Goal: Task Accomplishment & Management: Use online tool/utility

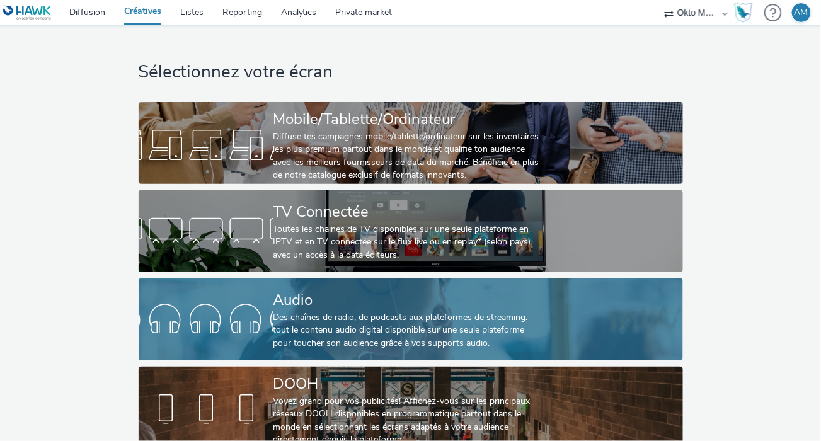
click at [314, 302] on div "Audio" at bounding box center [409, 300] width 270 height 22
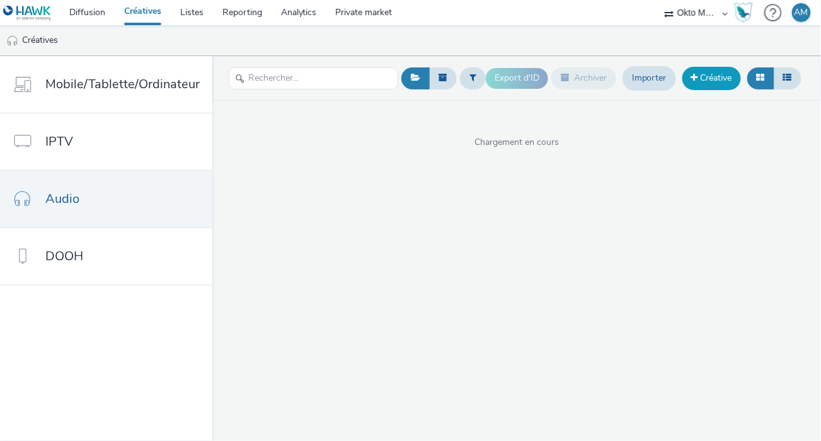
click at [704, 79] on link "Créative" at bounding box center [711, 78] width 59 height 23
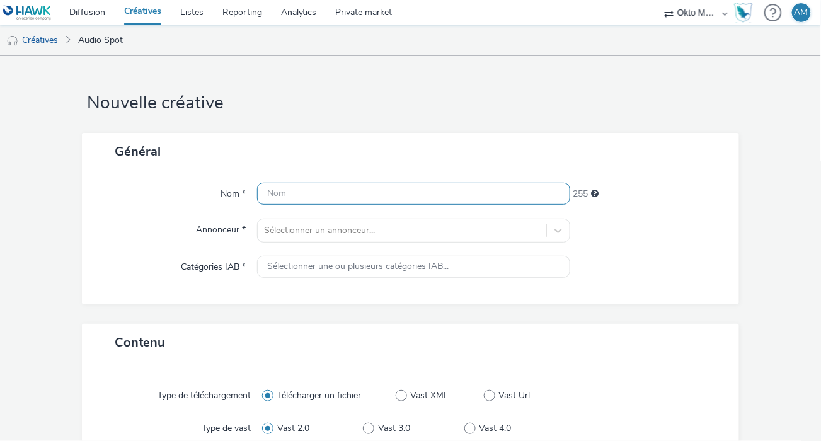
click at [318, 191] on input "text" at bounding box center [413, 194] width 313 height 22
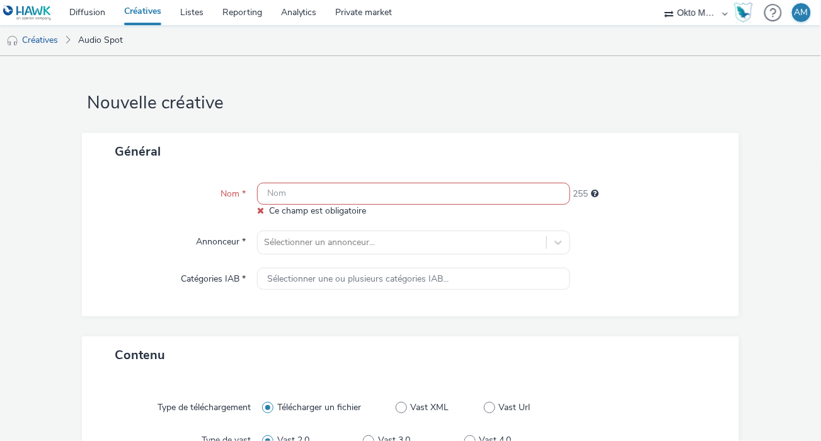
click at [288, 192] on input "text" at bounding box center [413, 194] width 313 height 22
click at [288, 197] on input "text" at bounding box center [413, 194] width 313 height 22
click at [45, 38] on link "Créatives" at bounding box center [32, 40] width 64 height 30
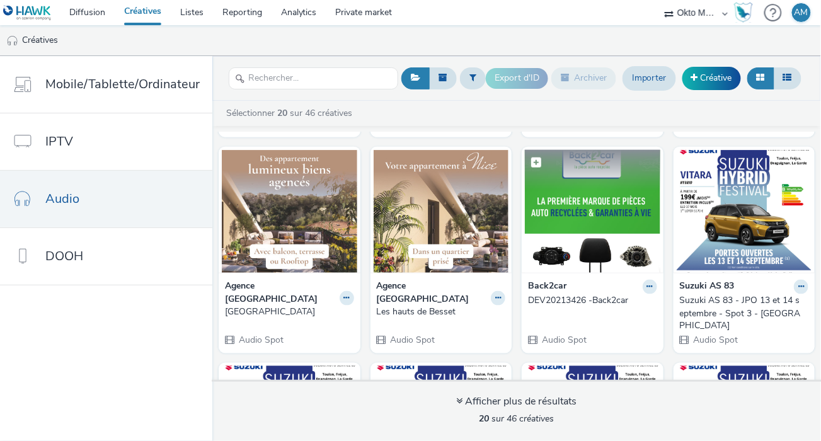
scroll to position [449, 0]
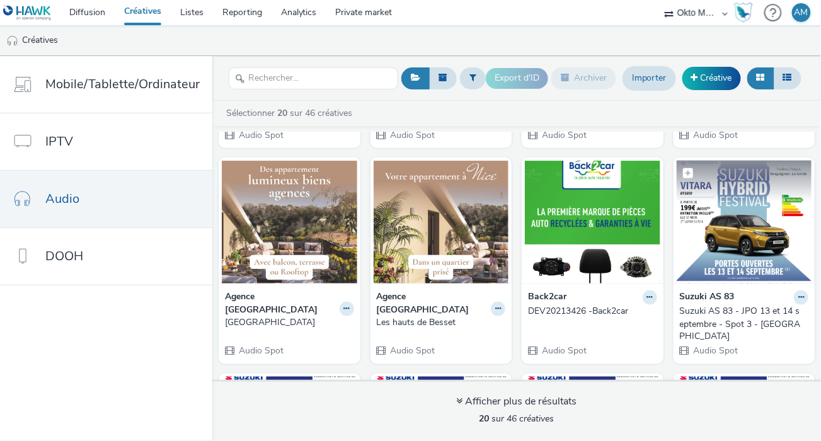
click at [760, 167] on label at bounding box center [744, 173] width 135 height 24
checkbox input "true"
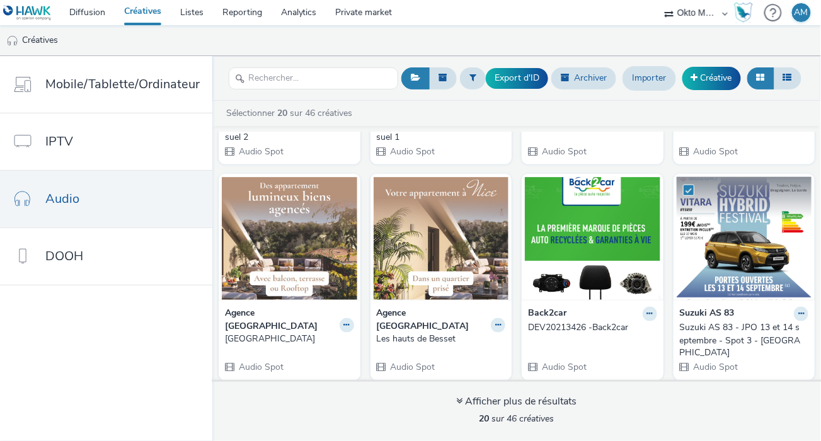
scroll to position [432, 0]
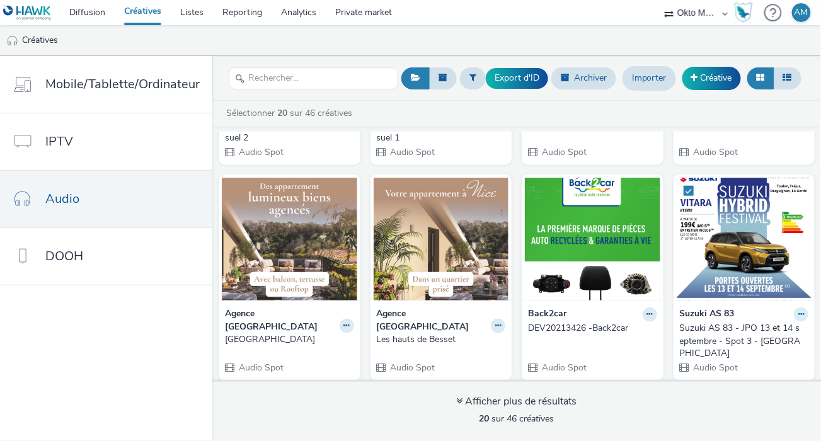
click at [798, 311] on icon at bounding box center [801, 315] width 6 height 8
click at [759, 349] on link "Dupliquer" at bounding box center [761, 361] width 95 height 25
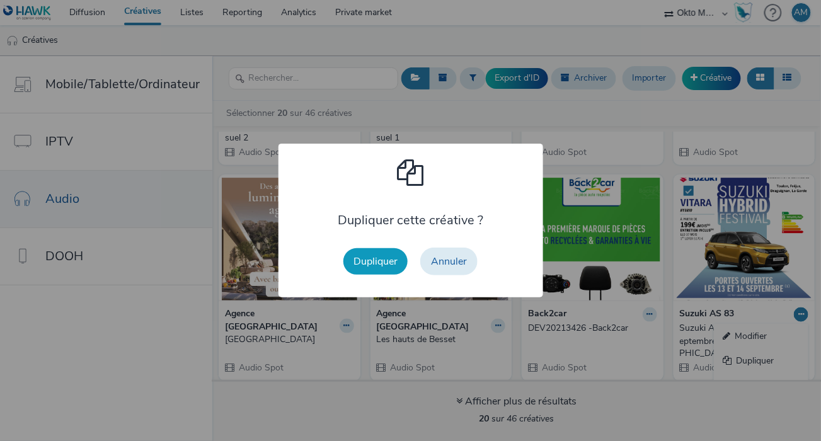
click at [369, 260] on button "Dupliquer" at bounding box center [375, 261] width 64 height 26
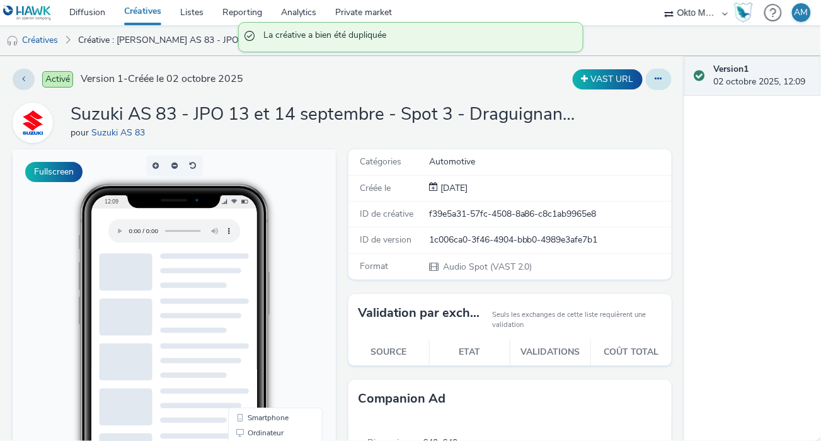
click at [655, 76] on icon at bounding box center [658, 78] width 7 height 9
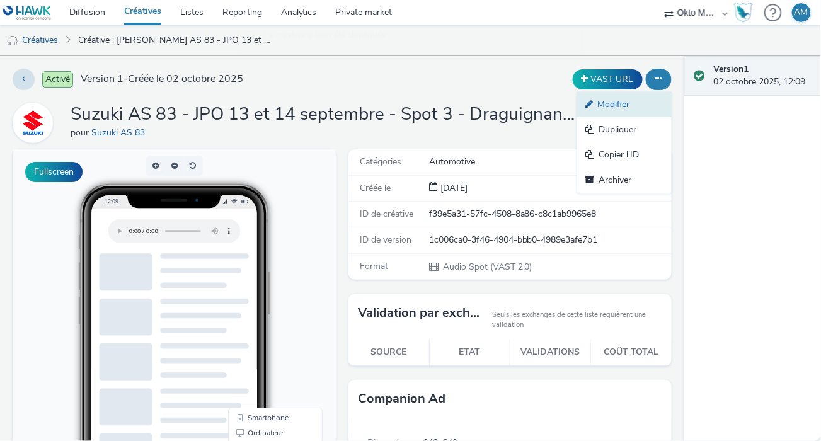
click at [621, 105] on link "Modifier" at bounding box center [624, 104] width 95 height 25
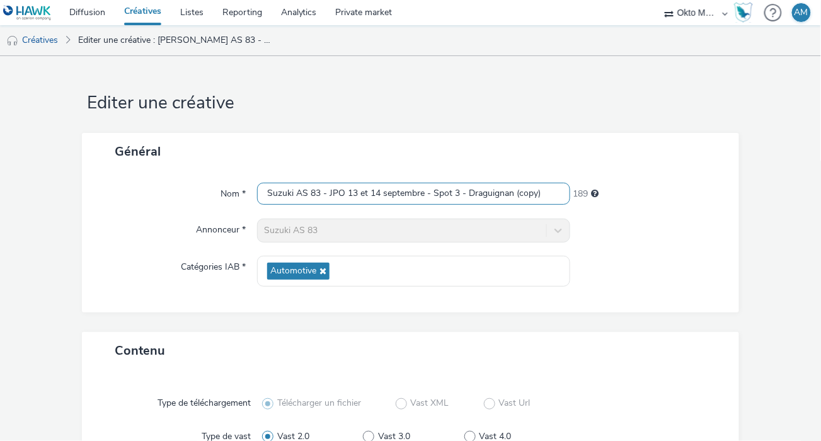
drag, startPoint x: 329, startPoint y: 192, endPoint x: 421, endPoint y: 192, distance: 92.0
click at [421, 192] on input "Suzuki AS 83 - JPO 13 et 14 septembre - Spot 3 - Draguignan (copy)" at bounding box center [413, 194] width 313 height 22
click at [395, 201] on input "Suzuki AS 83 - JPO 13 et 14 septembre - Spot 3 - Draguignan (copy)" at bounding box center [413, 194] width 313 height 22
drag, startPoint x: 344, startPoint y: 192, endPoint x: 421, endPoint y: 193, distance: 76.9
click at [421, 193] on input "Suzuki AS 83 - JPO 13 et 14 septembre - Spot 3 - Draguignan (copy)" at bounding box center [413, 194] width 313 height 22
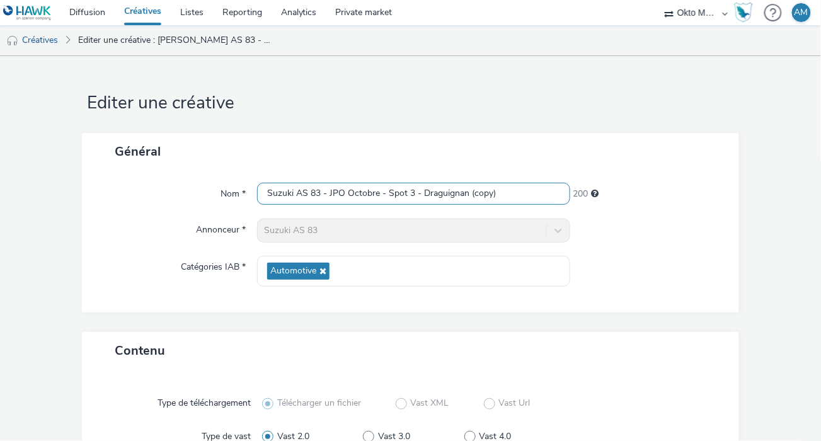
drag, startPoint x: 381, startPoint y: 192, endPoint x: 408, endPoint y: 192, distance: 27.7
click at [408, 191] on input "Suzuki AS 83 - JPO Octobre - Spot 3 - Draguignan (copy)" at bounding box center [413, 194] width 313 height 22
click at [520, 195] on input "Suzuki AS 83 - JPO Octobre -Spot 1 - Draguignan (copy)" at bounding box center [413, 194] width 313 height 22
type input "Suzuki AS 83 - JPO Octobre -Spot 1 - [GEOGRAPHIC_DATA]"
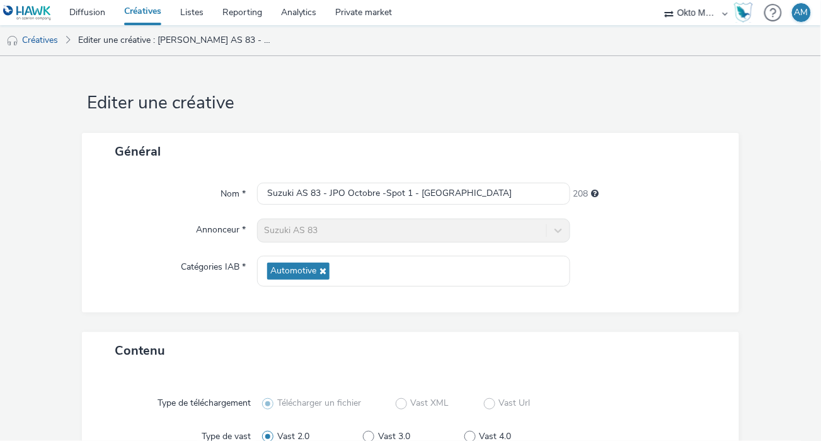
click at [674, 284] on div at bounding box center [648, 271] width 156 height 31
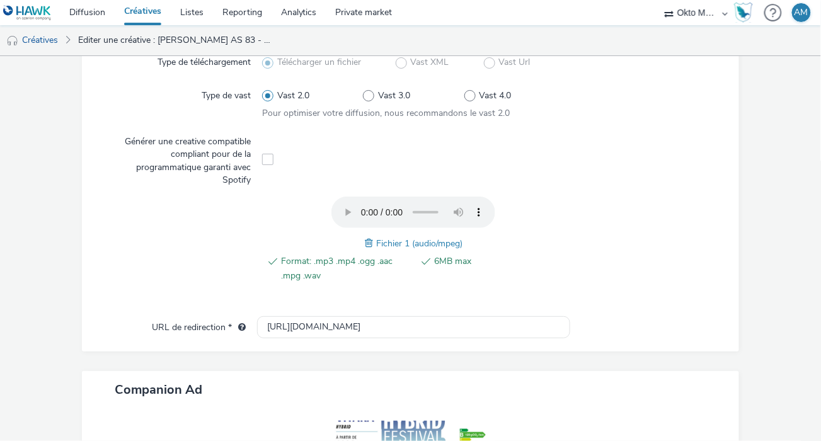
scroll to position [356, 0]
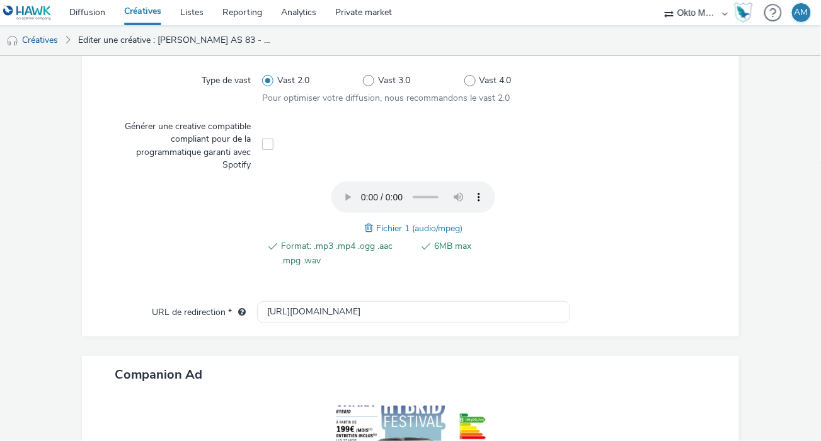
click at [413, 227] on span "Fichier 1 (audio/mpeg)" at bounding box center [419, 228] width 86 height 12
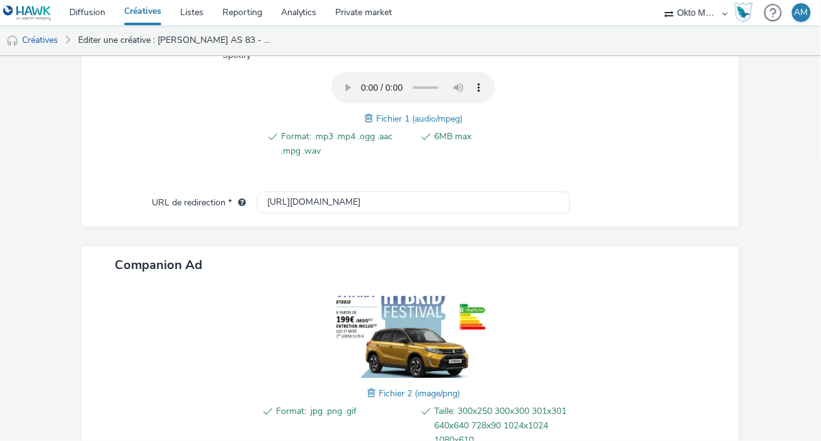
scroll to position [430, 0]
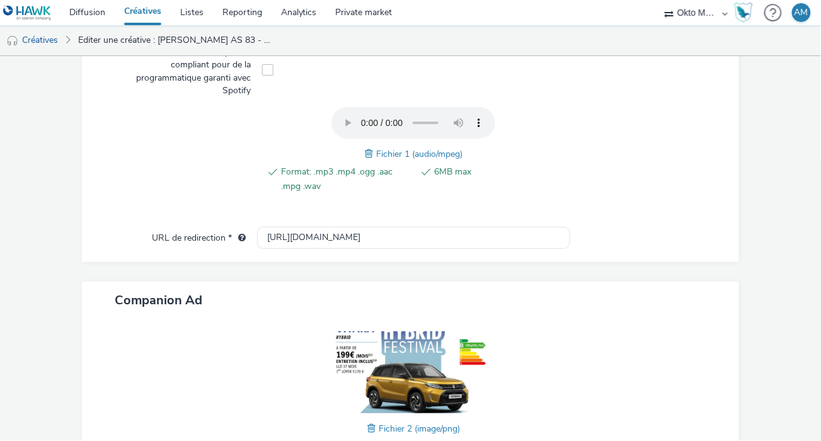
click at [376, 151] on span "Fichier 1 (audio/mpeg)" at bounding box center [419, 154] width 86 height 12
click at [360, 153] on div "Format: .mp3 .mp4 .ogg .aac .mpg .wav 6MB max Fichier 1 (audio/mpeg)" at bounding box center [413, 156] width 302 height 99
click at [365, 153] on span at bounding box center [370, 154] width 11 height 14
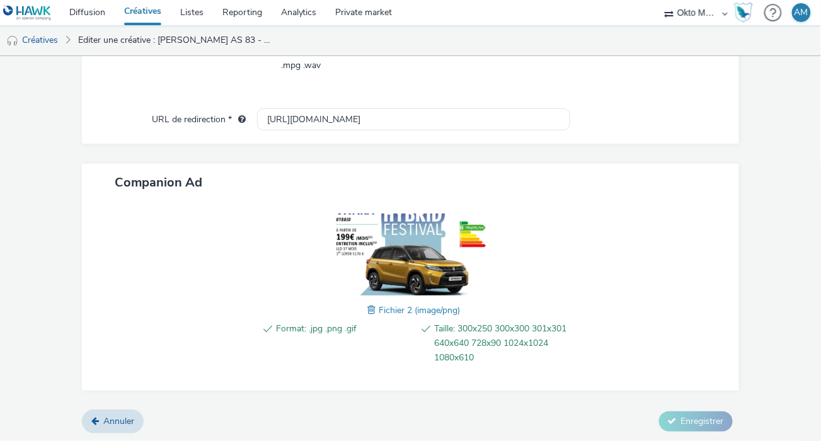
click at [367, 309] on span at bounding box center [372, 310] width 11 height 14
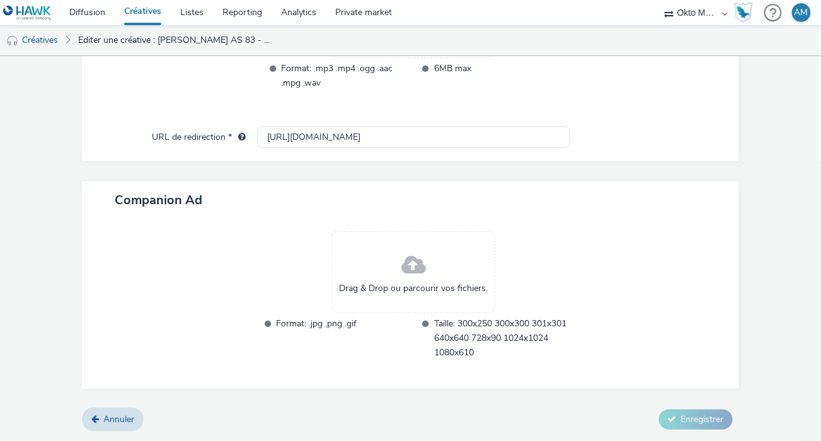
scroll to position [609, 0]
click at [395, 260] on div "Drag & Drop ou parcourir vos fichiers." at bounding box center [413, 274] width 164 height 82
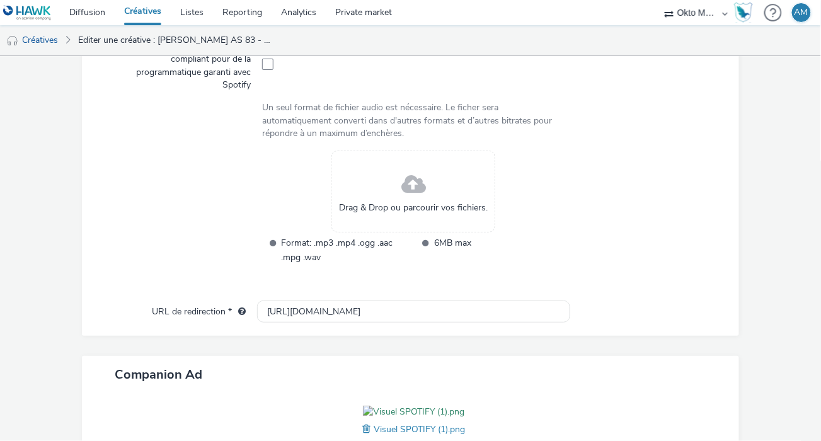
scroll to position [435, 0]
click at [401, 191] on span at bounding box center [413, 186] width 25 height 33
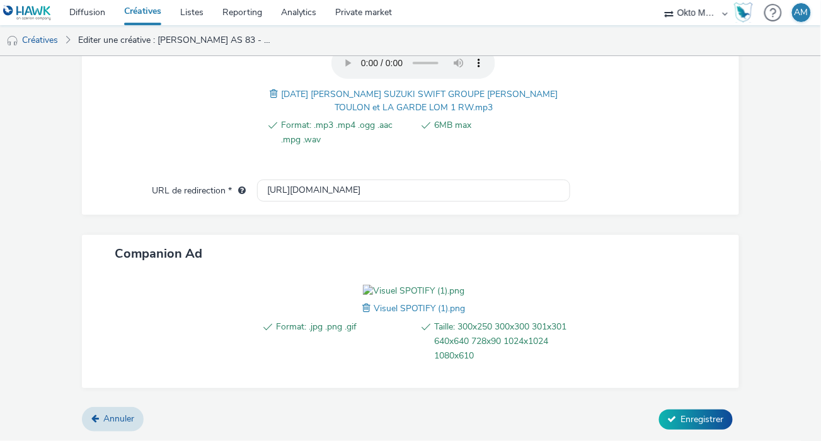
scroll to position [561, 0]
click at [697, 415] on span "Enregistrer" at bounding box center [702, 419] width 43 height 12
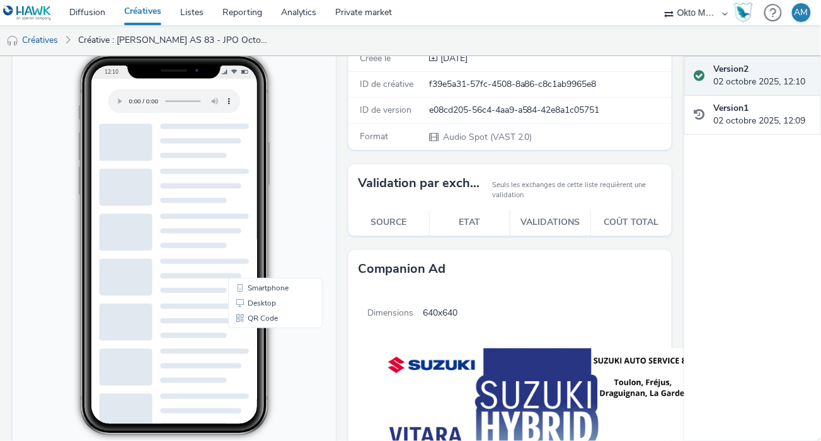
scroll to position [6, 0]
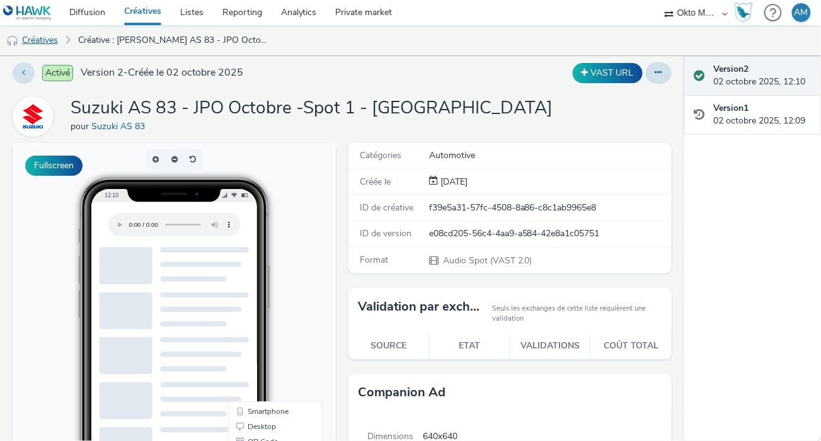
click at [55, 43] on link "Créatives" at bounding box center [32, 40] width 64 height 30
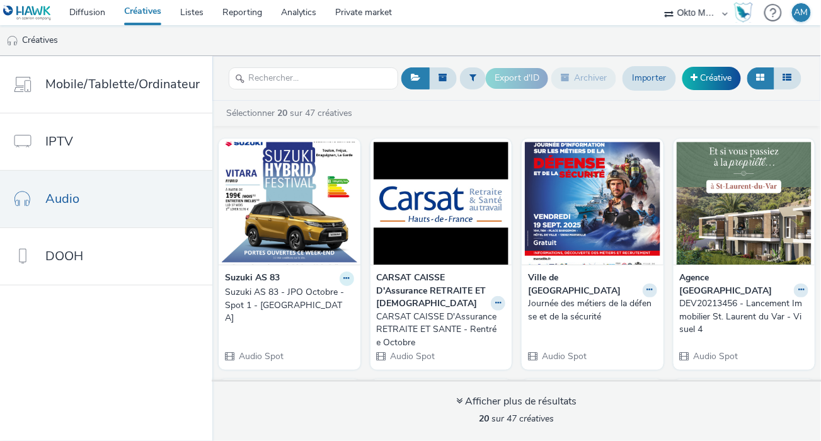
click at [344, 277] on icon at bounding box center [347, 279] width 6 height 8
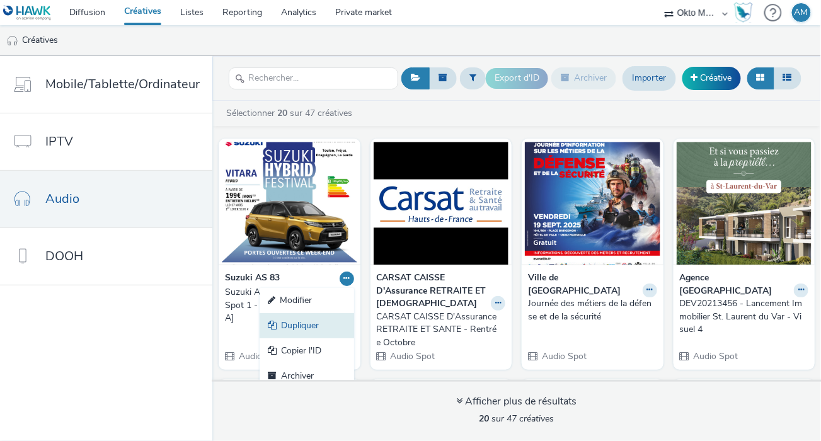
click at [291, 325] on link "Dupliquer" at bounding box center [307, 325] width 95 height 25
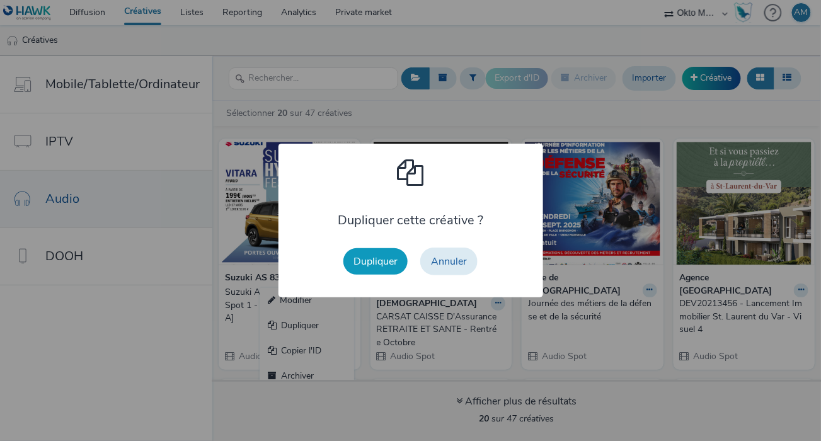
click at [355, 265] on button "Dupliquer" at bounding box center [375, 261] width 64 height 26
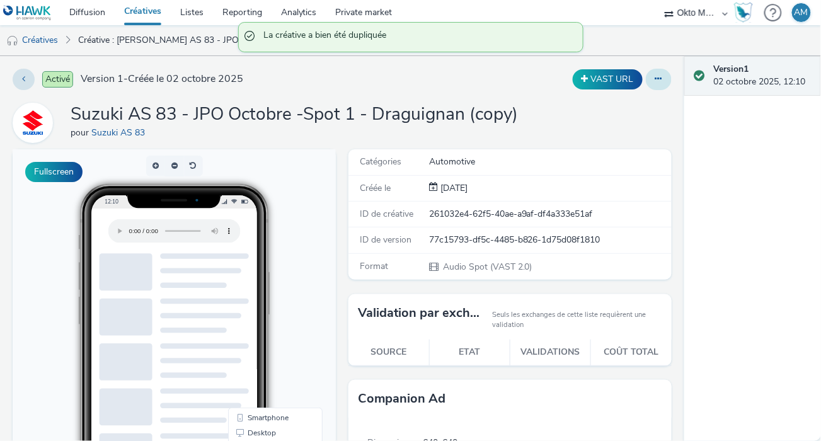
click at [647, 84] on button at bounding box center [659, 79] width 26 height 21
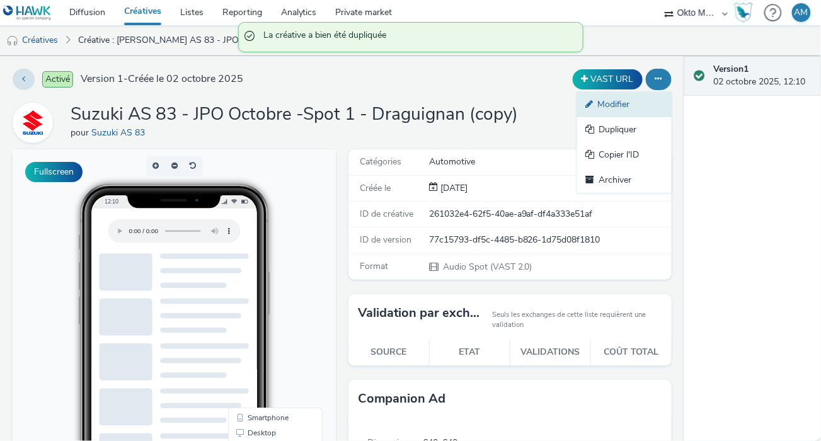
click at [597, 101] on link "Modifier" at bounding box center [624, 104] width 95 height 25
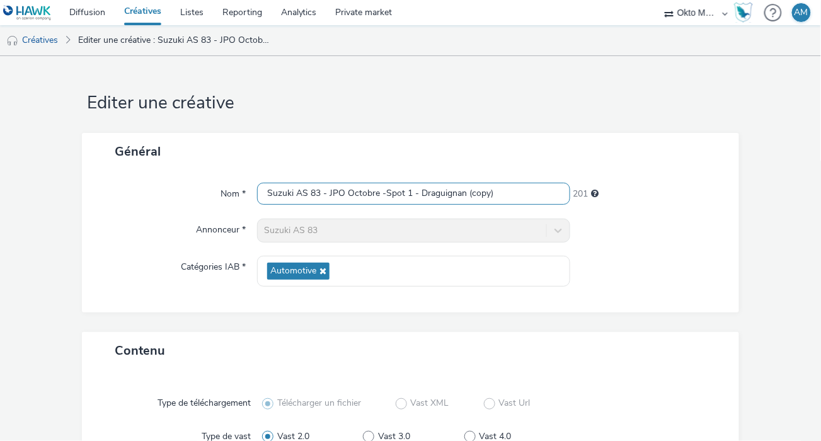
click at [404, 190] on input "Suzuki AS 83 - JPO Octobre -Spot 1 - Draguignan (copy)" at bounding box center [413, 194] width 313 height 22
drag, startPoint x: 504, startPoint y: 195, endPoint x: 463, endPoint y: 193, distance: 41.0
click at [463, 192] on input "Suzuki AS 83 - JPO Octobre -Spot 2 - Draguignan (copy)" at bounding box center [413, 194] width 313 height 22
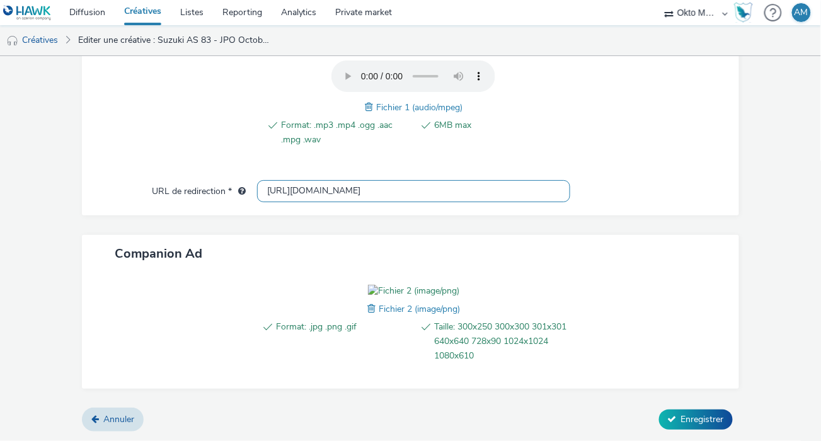
scroll to position [487, 0]
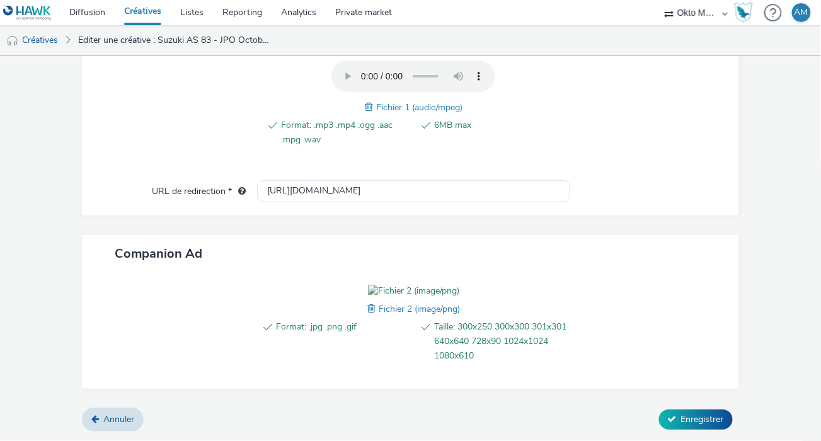
type input "Suzuki AS 83 - JPO Octobre -Spot 2 - [GEOGRAPHIC_DATA]"
click at [365, 100] on span at bounding box center [370, 107] width 11 height 14
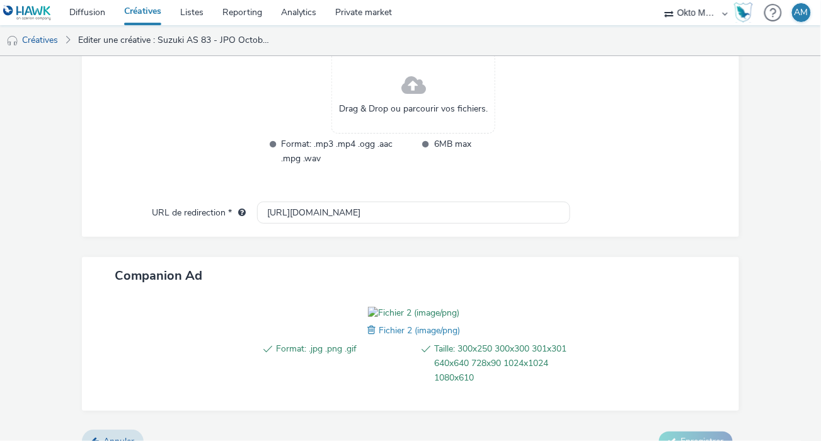
click at [362, 98] on div "Drag & Drop ou parcourir vos fichiers." at bounding box center [413, 93] width 164 height 82
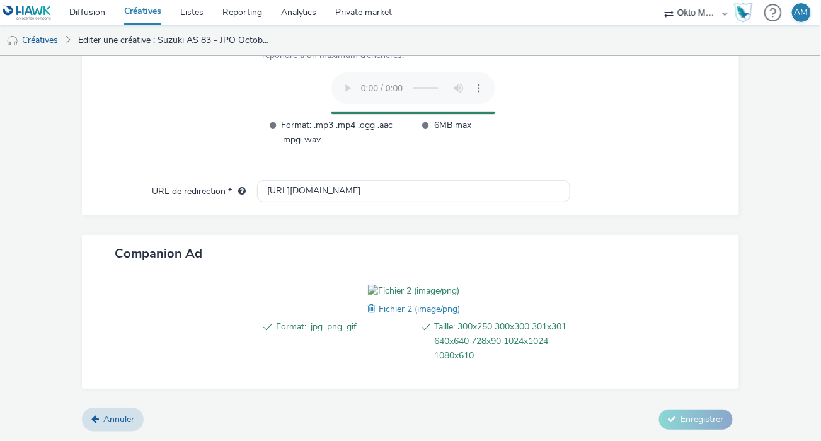
scroll to position [585, 0]
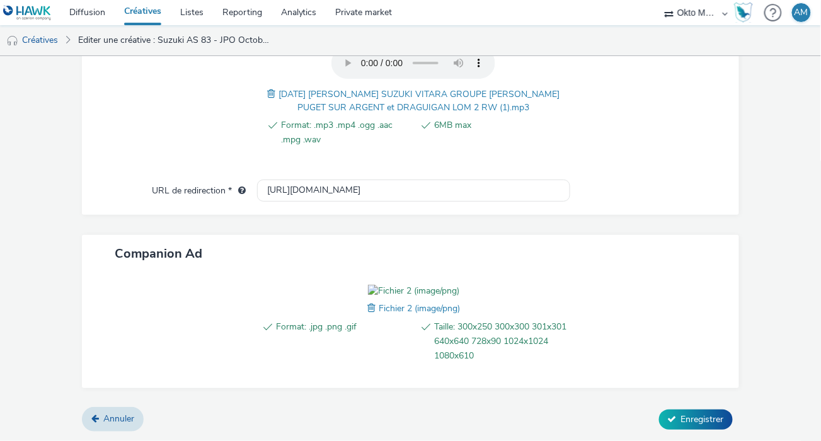
scroll to position [561, 0]
click at [694, 417] on span "Enregistrer" at bounding box center [702, 419] width 43 height 12
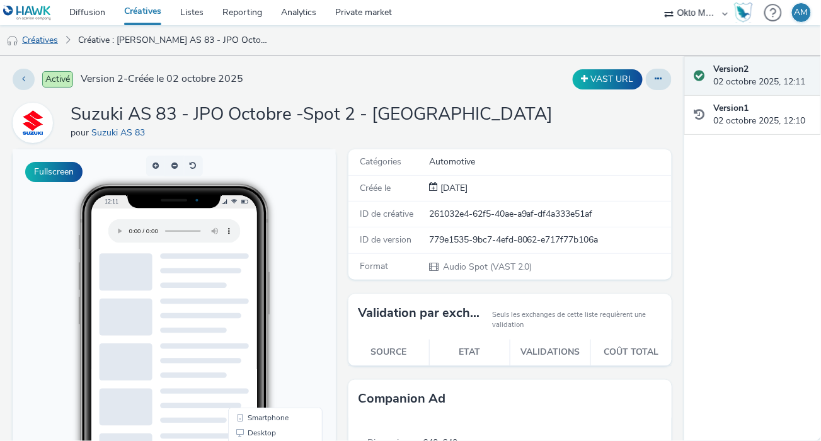
click at [47, 42] on link "Créatives" at bounding box center [32, 40] width 64 height 30
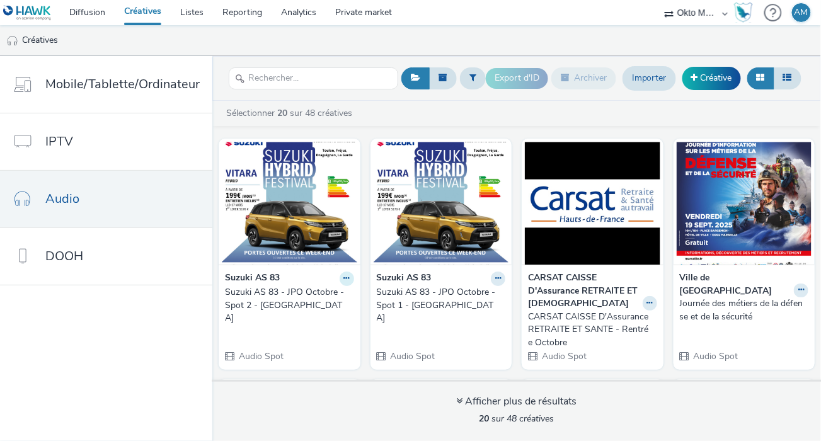
click at [344, 279] on icon at bounding box center [347, 279] width 6 height 8
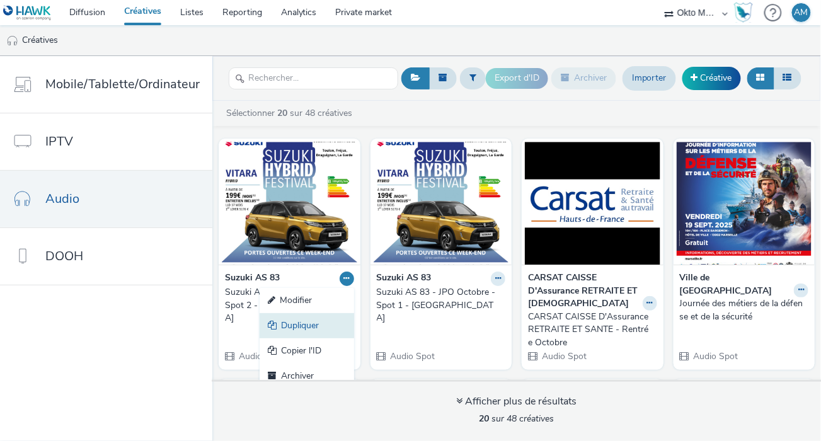
click at [291, 322] on link "Dupliquer" at bounding box center [307, 325] width 95 height 25
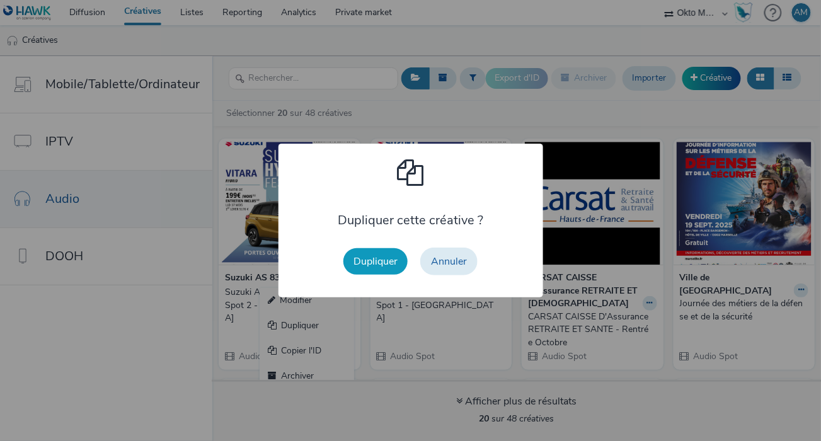
click at [370, 260] on button "Dupliquer" at bounding box center [375, 261] width 64 height 26
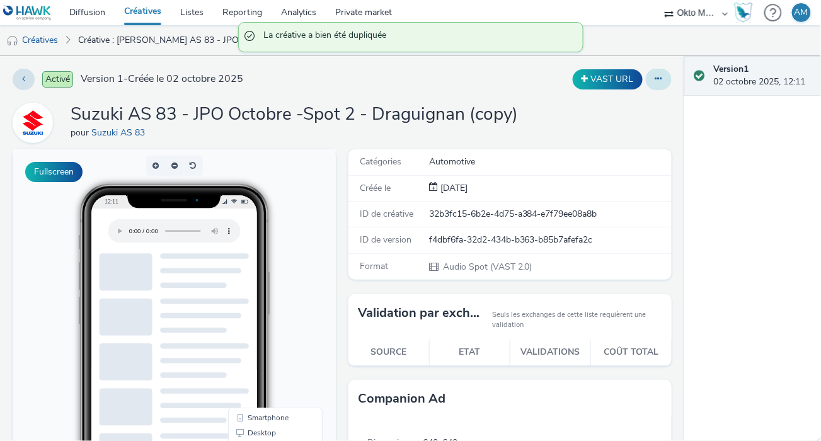
click at [655, 78] on button at bounding box center [659, 79] width 26 height 21
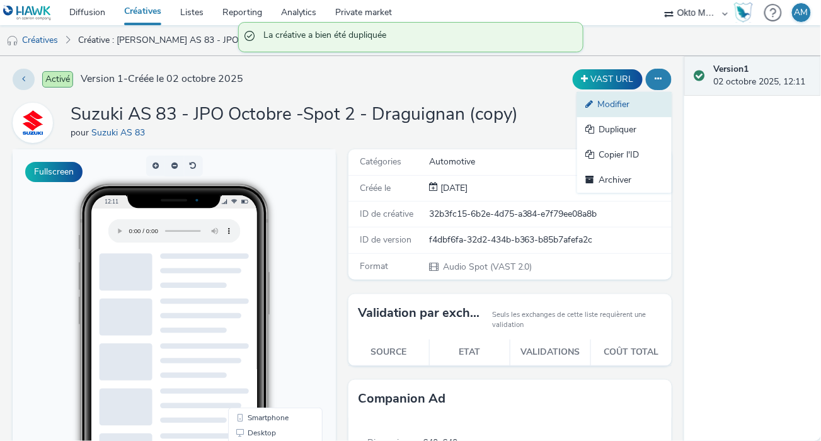
click at [599, 100] on link "Modifier" at bounding box center [624, 104] width 95 height 25
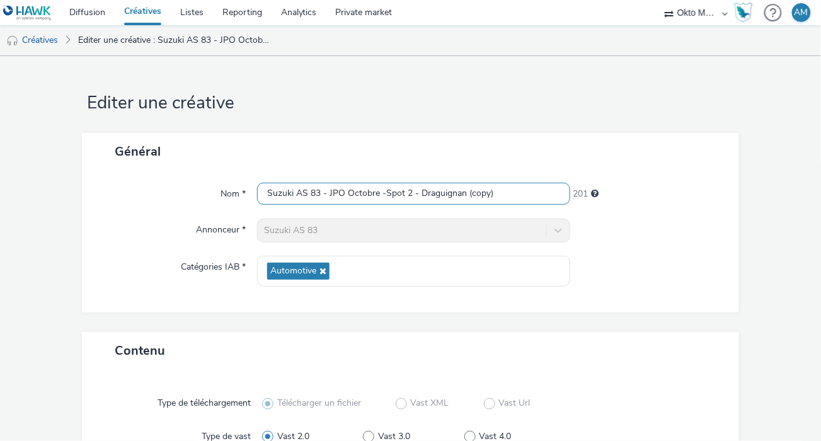
click at [407, 193] on input "Suzuki AS 83 - JPO Octobre -Spot 2 - Draguignan (copy)" at bounding box center [413, 194] width 313 height 22
drag, startPoint x: 482, startPoint y: 193, endPoint x: 466, endPoint y: 193, distance: 16.4
click at [466, 193] on input "Suzuki AS 83 - JPO Octobre -Spot 3 - Draguignan (copy)" at bounding box center [413, 194] width 313 height 22
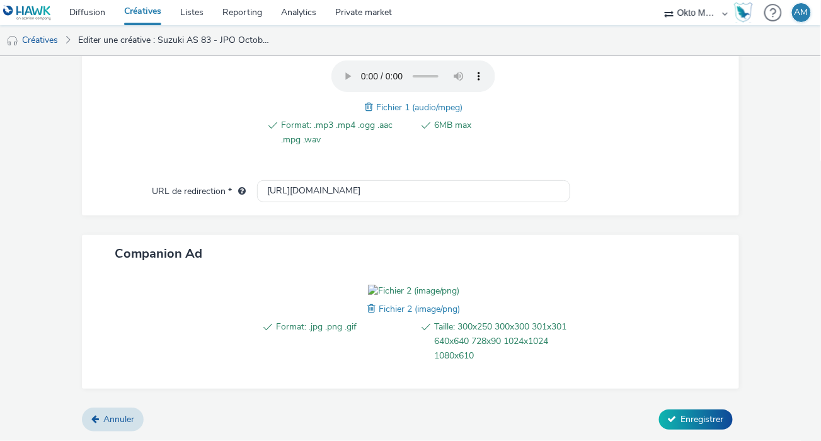
scroll to position [548, 0]
type input "Suzuki AS 83 - JPO Octobre -Spot 3 - [GEOGRAPHIC_DATA]"
click at [371, 100] on span at bounding box center [370, 107] width 11 height 14
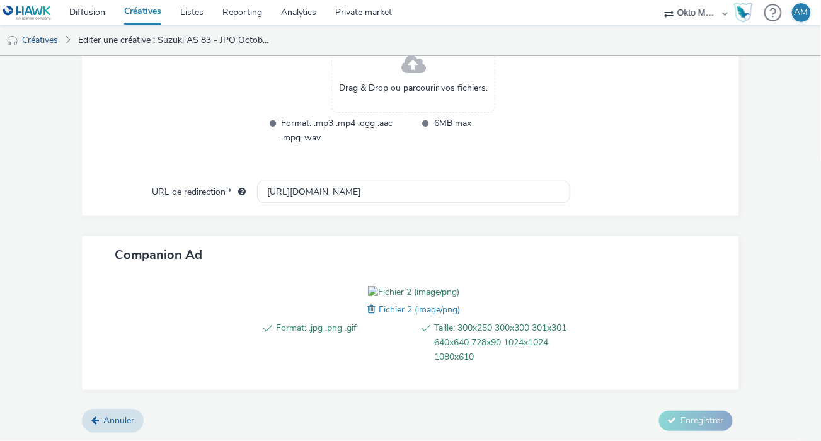
click at [370, 79] on div "Drag & Drop ou parcourir vos fichiers." at bounding box center [413, 72] width 164 height 82
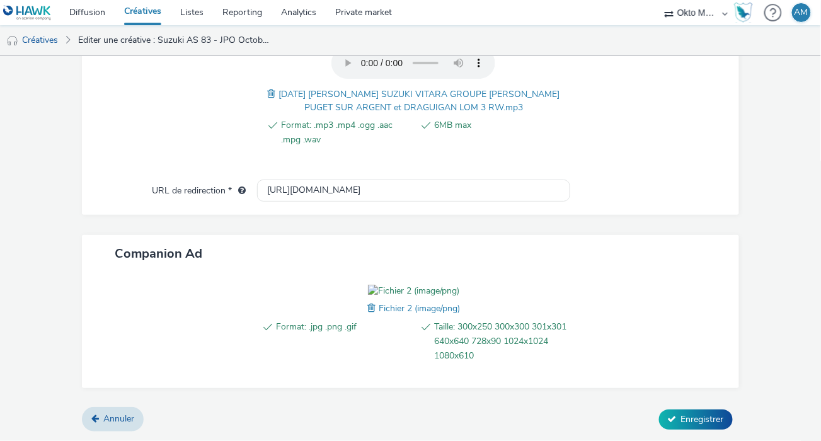
scroll to position [561, 0]
click at [700, 416] on span "Enregistrer" at bounding box center [702, 419] width 43 height 12
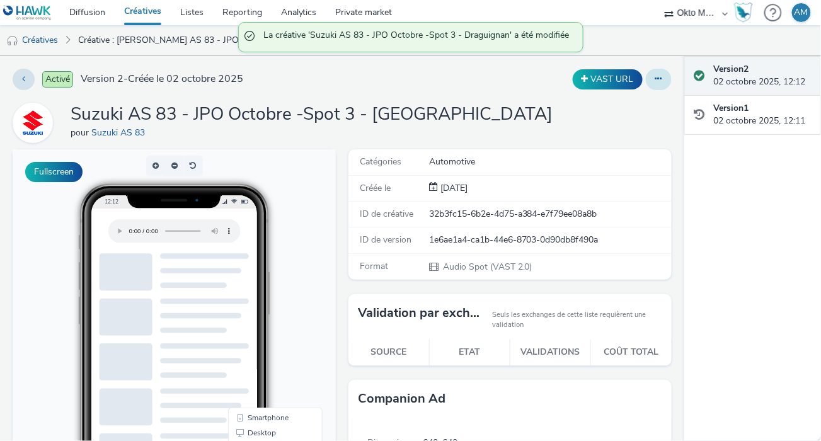
click at [655, 82] on icon at bounding box center [658, 78] width 7 height 9
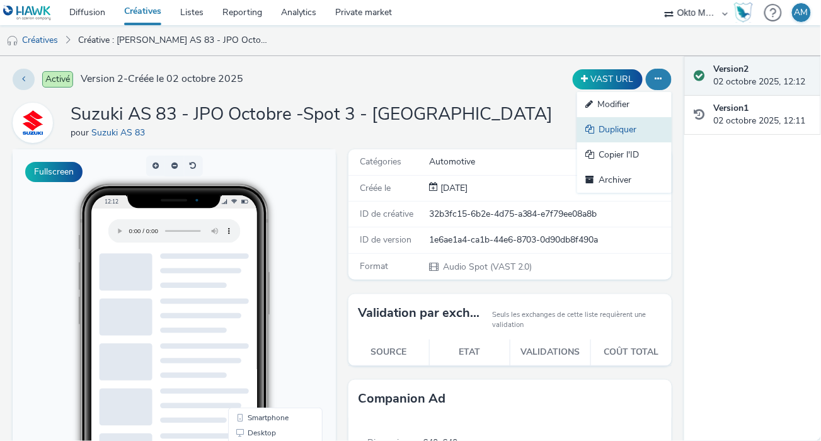
click at [624, 129] on link "Dupliquer" at bounding box center [624, 129] width 95 height 25
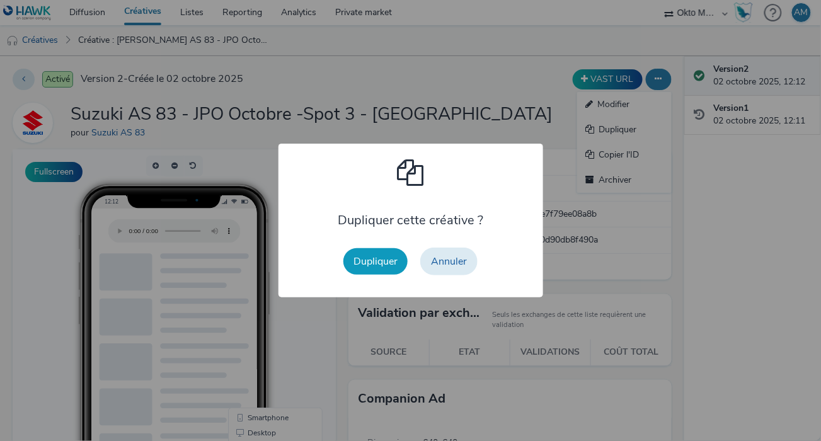
click at [370, 261] on button "Dupliquer" at bounding box center [375, 261] width 64 height 26
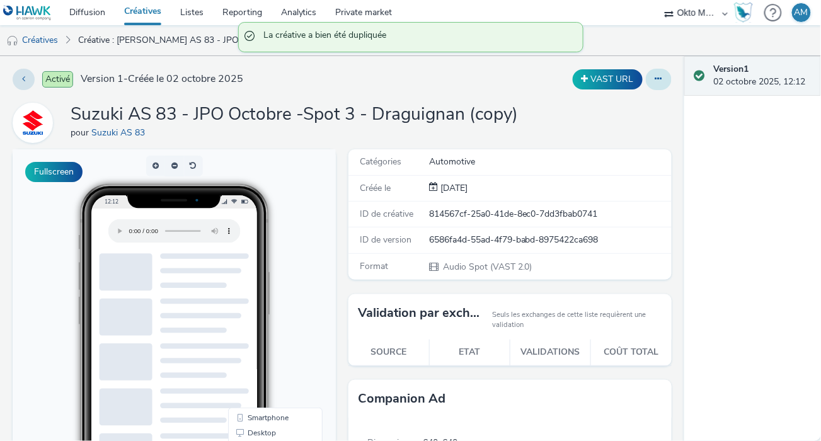
click at [646, 80] on button at bounding box center [659, 79] width 26 height 21
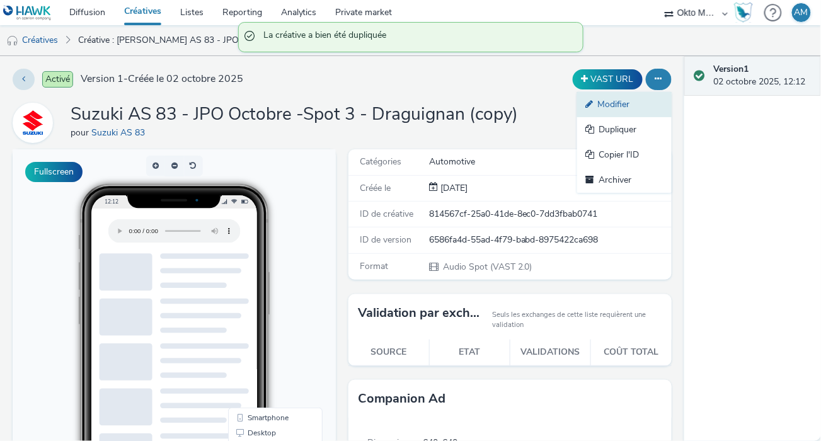
click at [622, 107] on link "Modifier" at bounding box center [624, 104] width 95 height 25
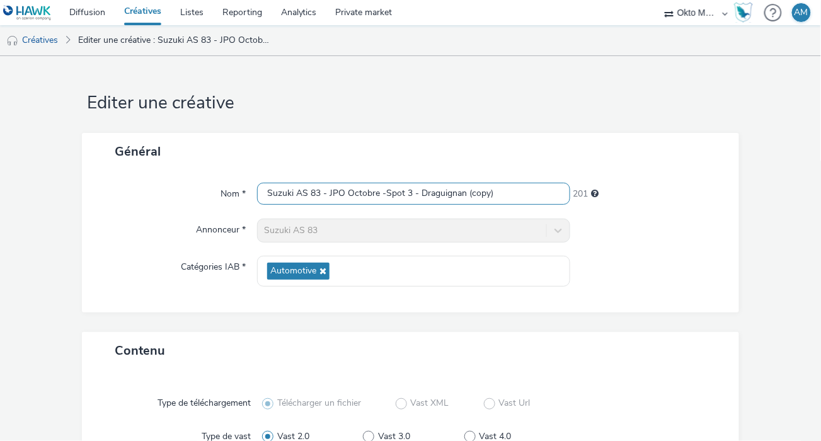
click at [406, 195] on input "Suzuki AS 83 - JPO Octobre -Spot 3 - Draguignan (copy)" at bounding box center [413, 194] width 313 height 22
drag, startPoint x: 494, startPoint y: 195, endPoint x: 466, endPoint y: 196, distance: 28.4
click at [466, 195] on input "Suzuki AS 83 - JPO Octobre -Spot 4 - Draguignan (copy)" at bounding box center [413, 194] width 313 height 22
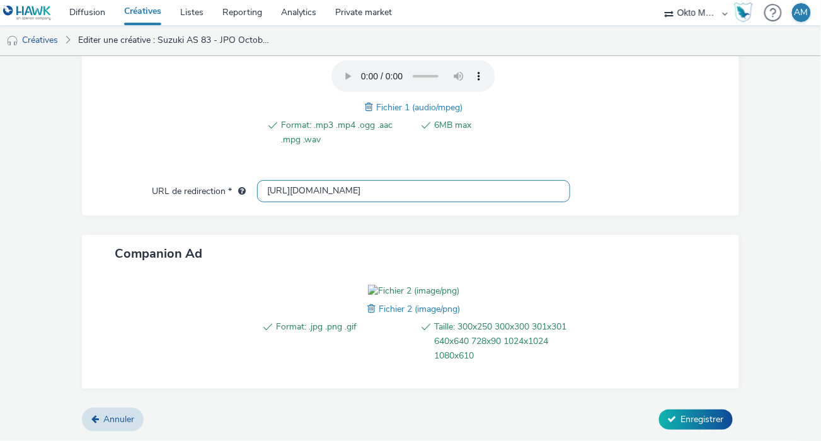
scroll to position [459, 0]
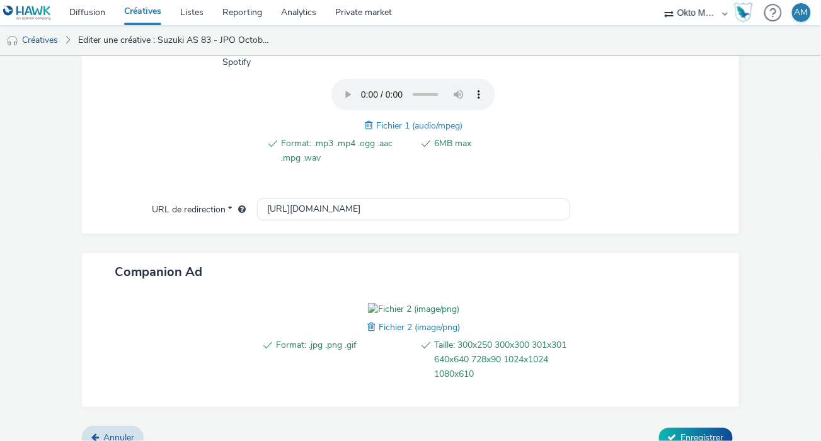
type input "Suzuki AS 83 - JPO Octobre -Spot 4 - [GEOGRAPHIC_DATA]"
click at [365, 124] on span at bounding box center [370, 125] width 11 height 14
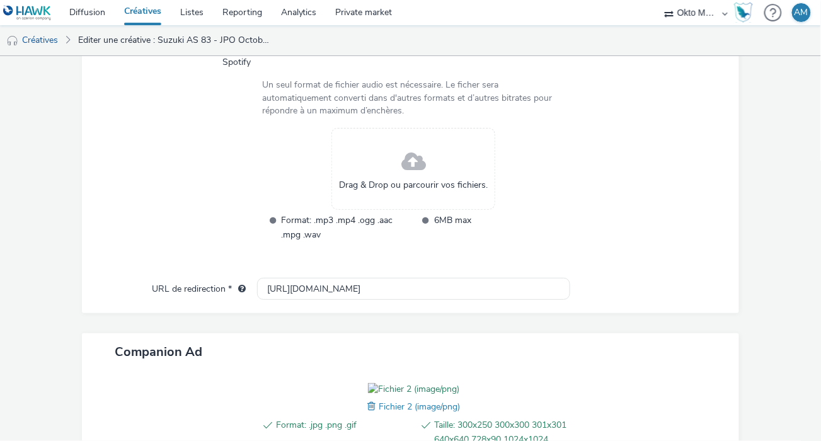
click at [375, 155] on div "Drag & Drop ou parcourir vos fichiers." at bounding box center [413, 169] width 164 height 82
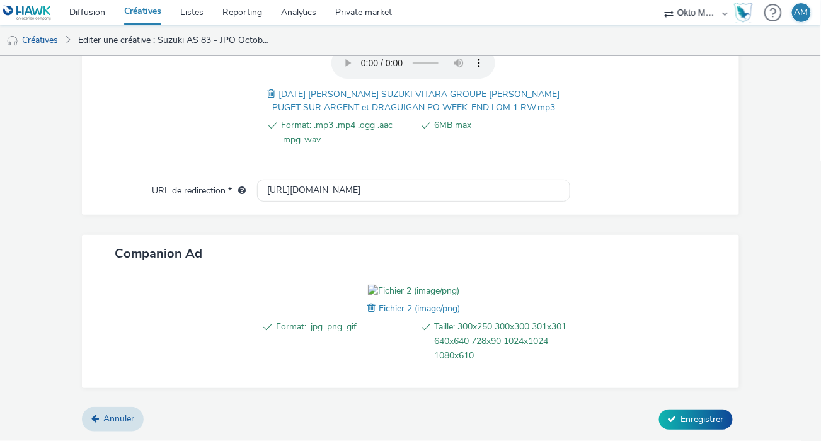
scroll to position [561, 0]
click at [708, 414] on span "Enregistrer" at bounding box center [702, 419] width 43 height 12
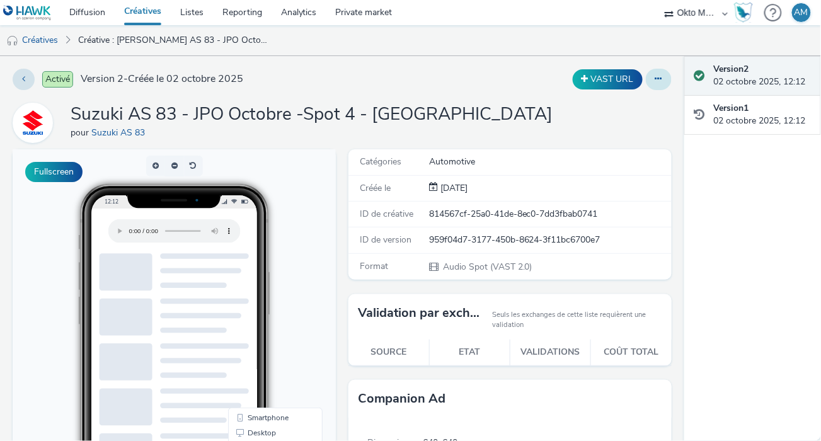
click at [655, 79] on icon at bounding box center [658, 78] width 7 height 9
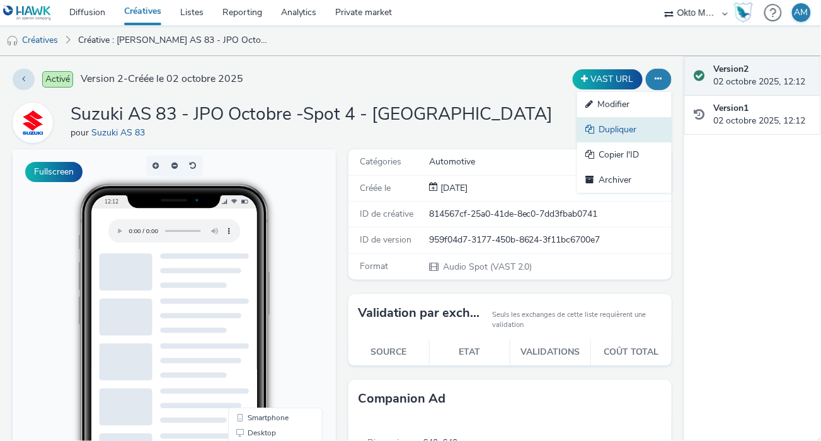
click at [630, 131] on link "Dupliquer" at bounding box center [624, 129] width 95 height 25
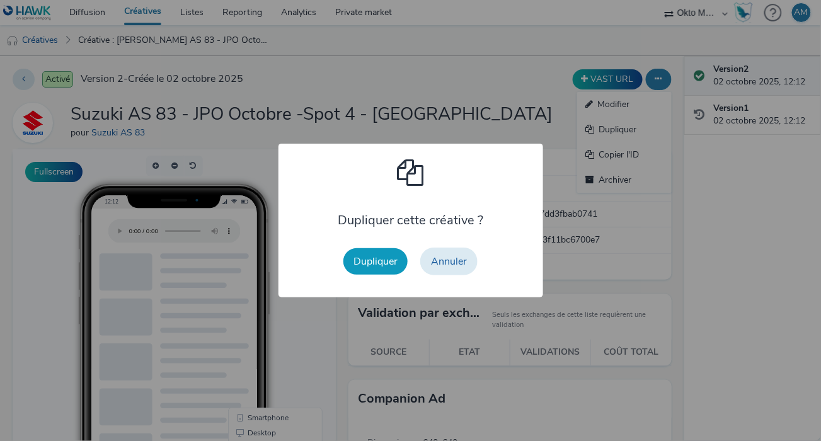
click at [380, 260] on button "Dupliquer" at bounding box center [375, 261] width 64 height 26
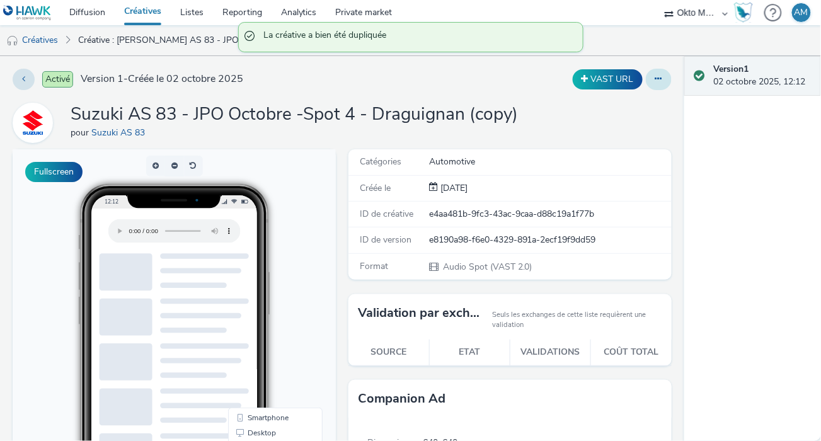
click at [660, 78] on button at bounding box center [659, 79] width 26 height 21
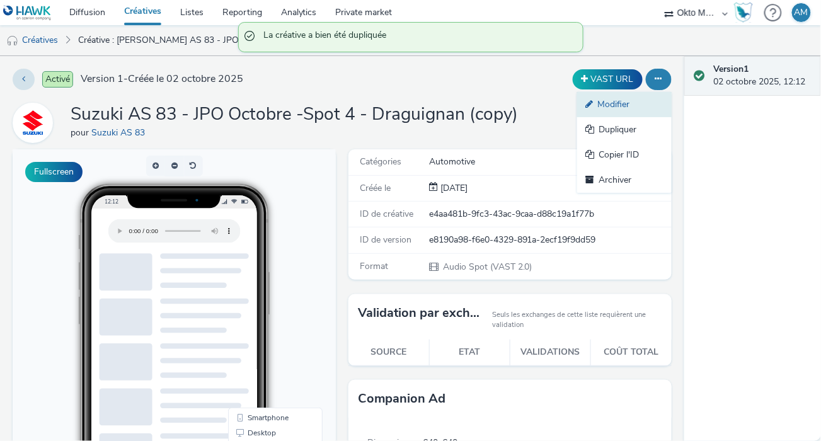
click at [620, 106] on link "Modifier" at bounding box center [624, 104] width 95 height 25
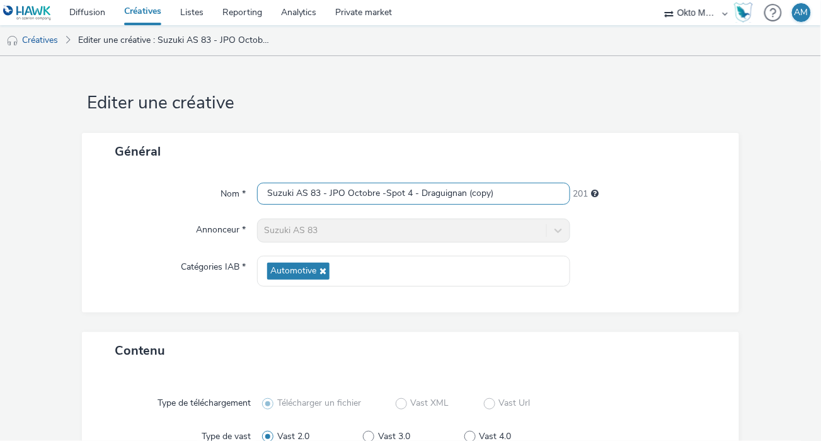
click at [408, 194] on input "Suzuki AS 83 - JPO Octobre -Spot 4 - Draguignan (copy)" at bounding box center [413, 194] width 313 height 22
drag, startPoint x: 502, startPoint y: 195, endPoint x: 466, endPoint y: 189, distance: 37.0
click at [466, 189] on input "Suzuki AS 83 - JPO Octobre -Spot 5 - Draguignan (copy)" at bounding box center [413, 194] width 313 height 22
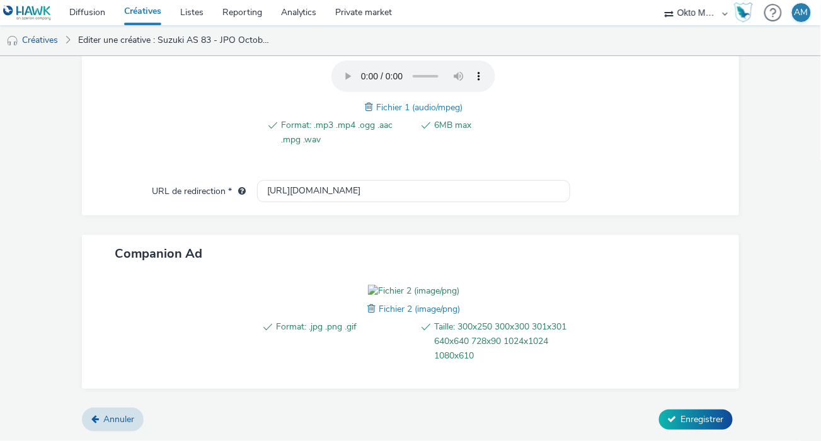
scroll to position [356, 0]
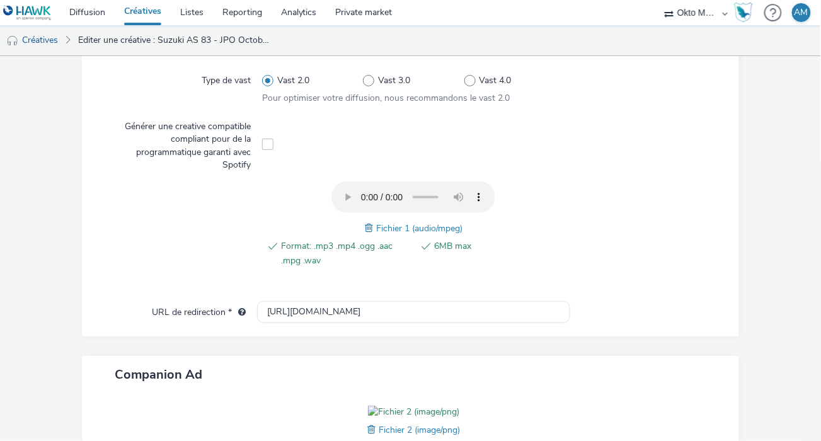
type input "Suzuki AS 83 - JPO Octobre -Spot 5 - [GEOGRAPHIC_DATA]"
drag, startPoint x: 374, startPoint y: 226, endPoint x: 357, endPoint y: 227, distance: 17.0
click at [376, 226] on span "Fichier 1 (audio/mpeg)" at bounding box center [419, 228] width 86 height 12
click at [365, 228] on span at bounding box center [370, 228] width 11 height 14
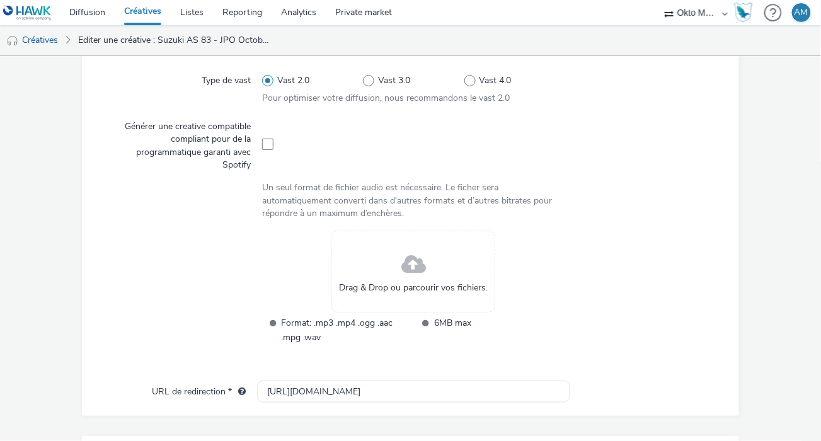
click at [395, 267] on div "Drag & Drop ou parcourir vos fichiers." at bounding box center [413, 272] width 164 height 82
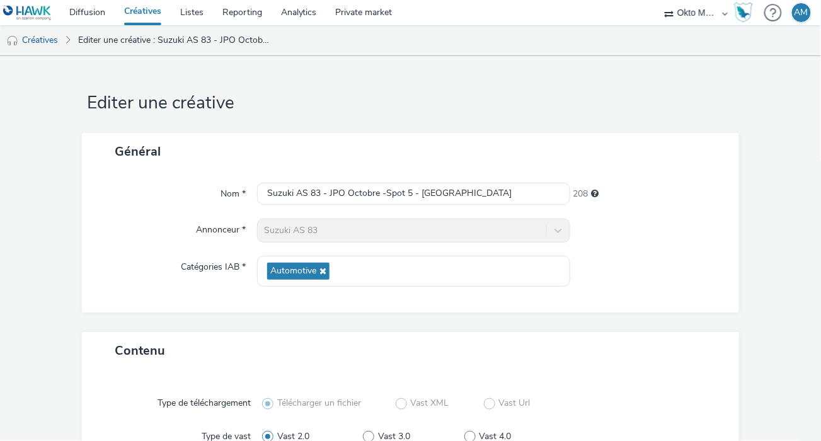
scroll to position [561, 0]
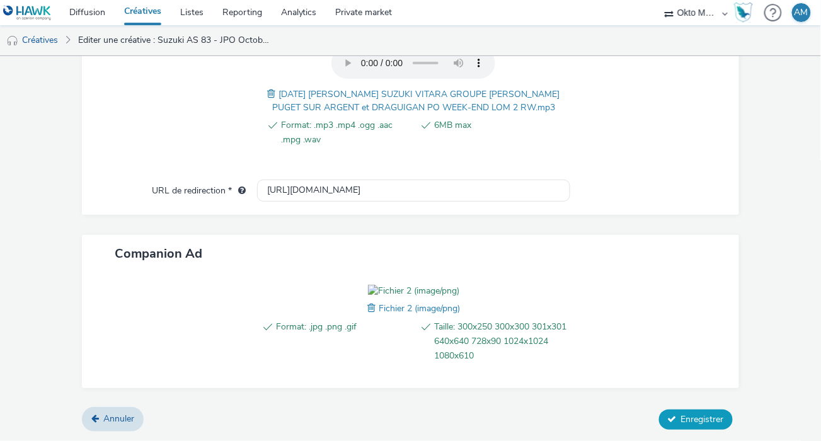
click at [710, 417] on span "Enregistrer" at bounding box center [702, 419] width 43 height 12
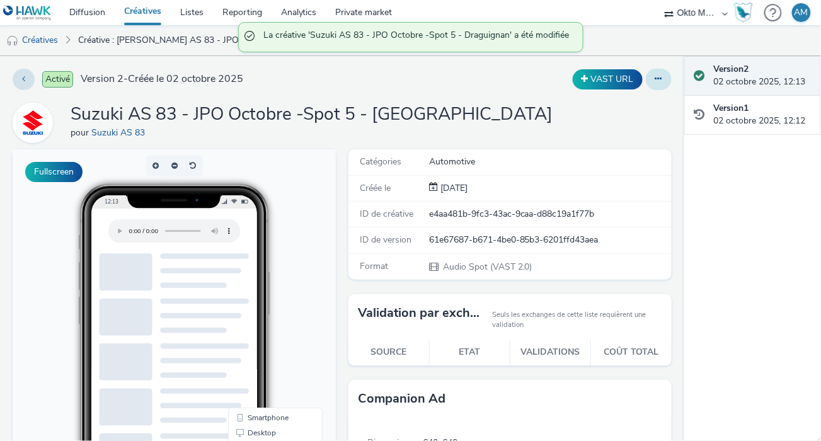
click at [655, 78] on icon at bounding box center [658, 78] width 7 height 9
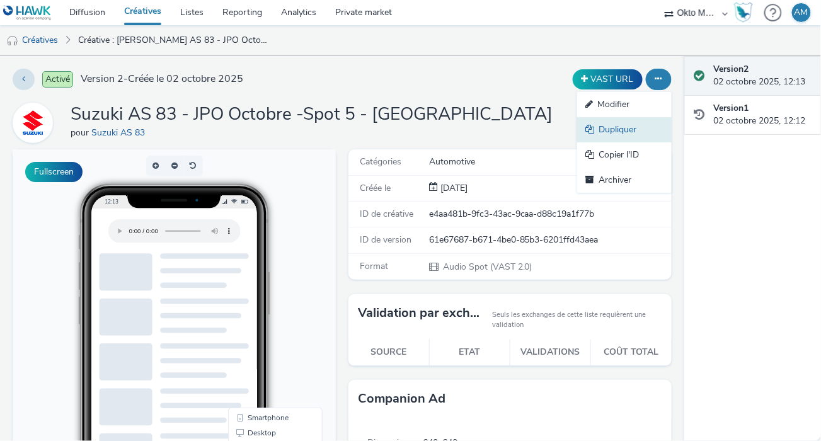
click at [619, 132] on link "Dupliquer" at bounding box center [624, 129] width 95 height 25
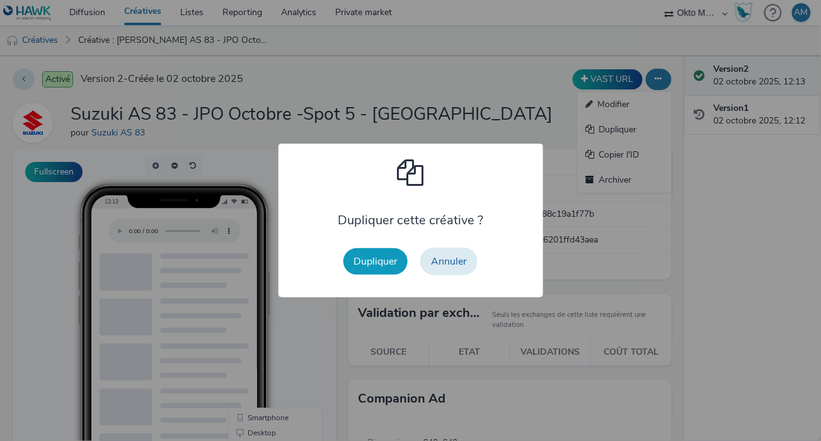
click at [387, 266] on button "Dupliquer" at bounding box center [375, 261] width 64 height 26
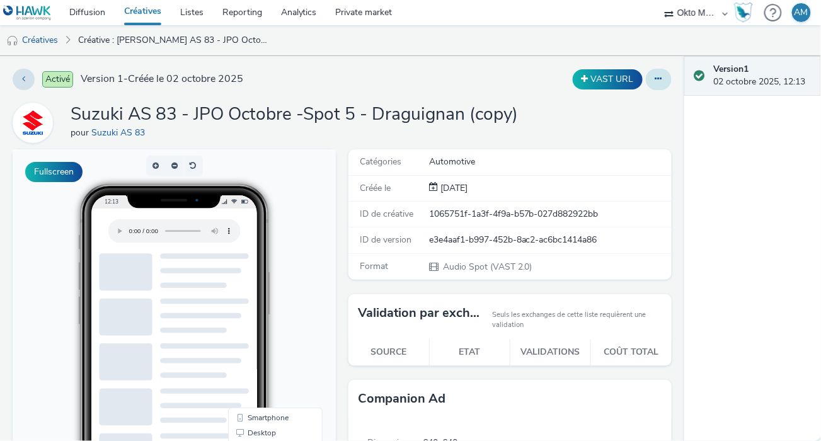
click at [649, 84] on button at bounding box center [659, 79] width 26 height 21
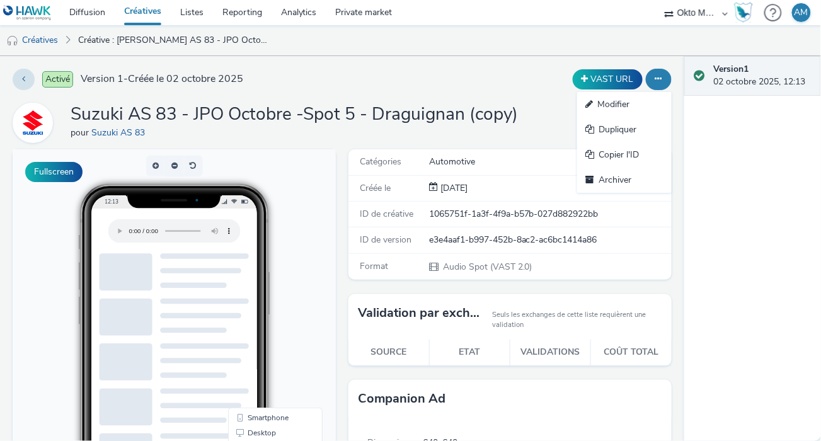
drag, startPoint x: 616, startPoint y: 103, endPoint x: 597, endPoint y: 108, distance: 19.6
click at [616, 103] on link "Modifier" at bounding box center [624, 104] width 95 height 25
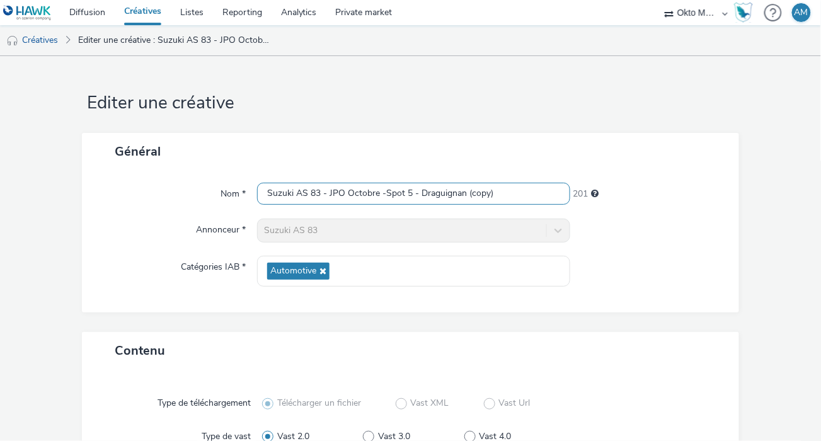
click at [406, 197] on input "Suzuki AS 83 - JPO Octobre -Spot 5 - Draguignan (copy)" at bounding box center [413, 194] width 313 height 22
drag, startPoint x: 499, startPoint y: 192, endPoint x: 466, endPoint y: 192, distance: 33.4
click at [466, 192] on input "Suzuki AS 83 - JPO Octobre -Spot 6 - Draguignan (copy)" at bounding box center [413, 194] width 313 height 22
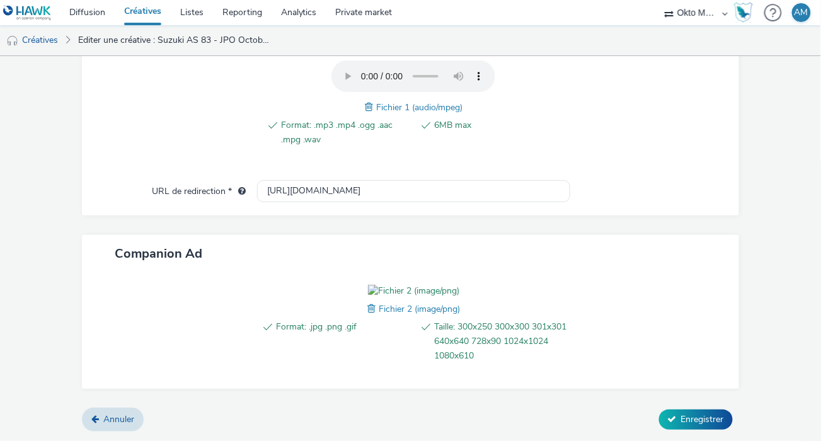
scroll to position [548, 0]
type input "Suzuki AS 83 - JPO Octobre -Spot 6 - [GEOGRAPHIC_DATA]"
click at [695, 415] on span "Enregistrer" at bounding box center [702, 419] width 43 height 12
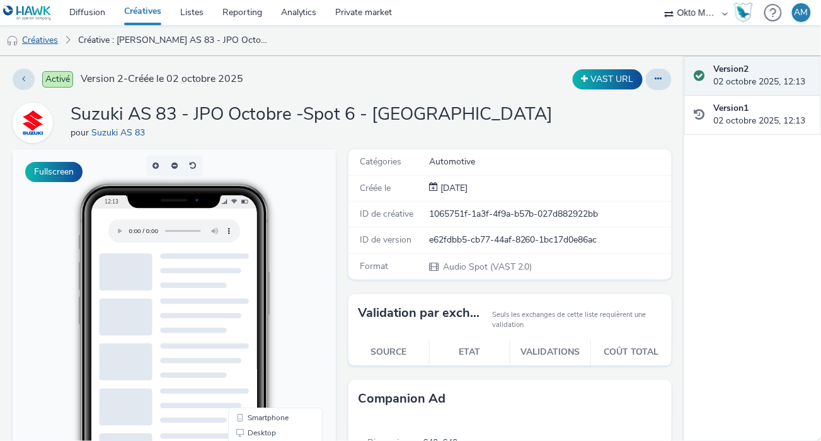
click at [37, 40] on link "Créatives" at bounding box center [32, 40] width 64 height 30
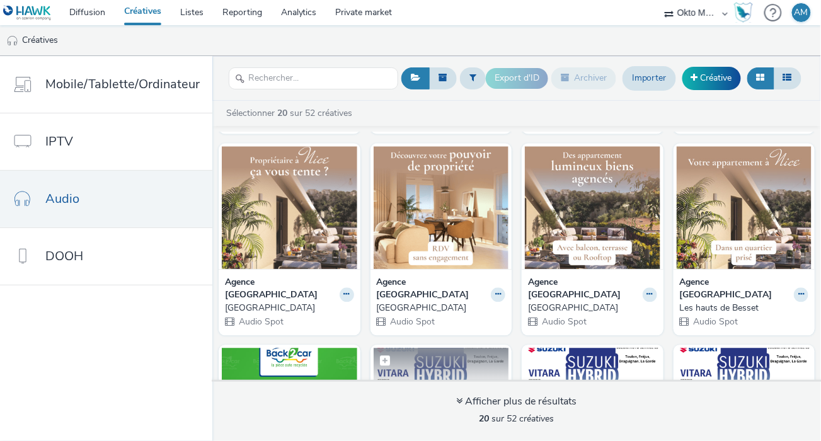
scroll to position [817, 0]
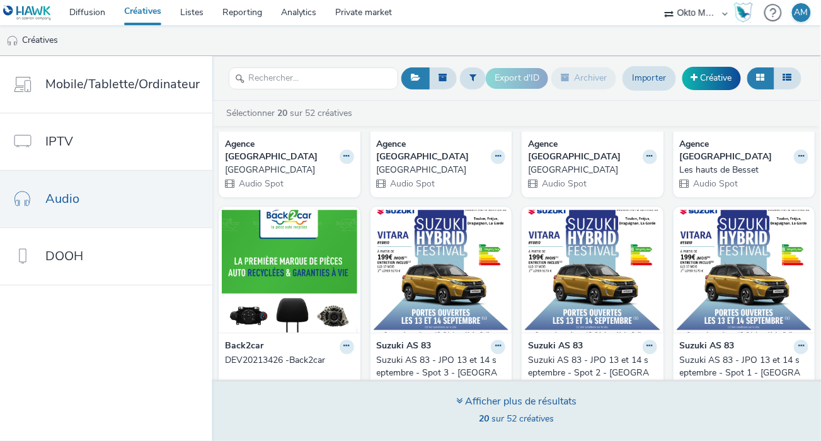
click at [537, 400] on div "Afficher plus de résultats" at bounding box center [517, 402] width 120 height 14
click at [463, 402] on div "Afficher plus de résultats" at bounding box center [517, 402] width 120 height 14
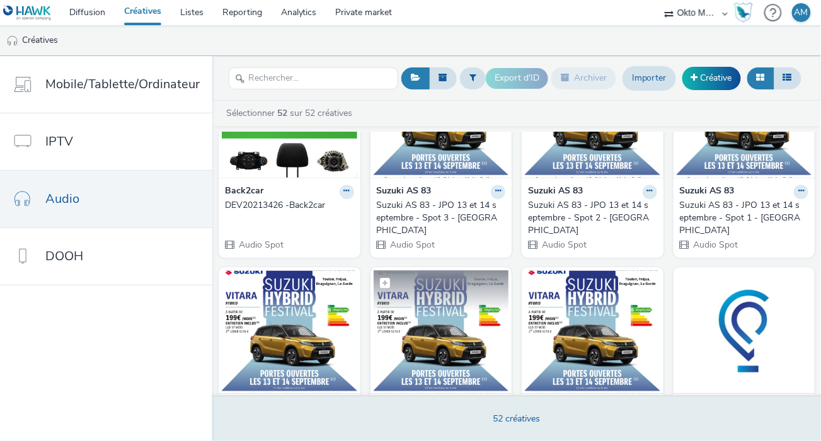
scroll to position [1071, 0]
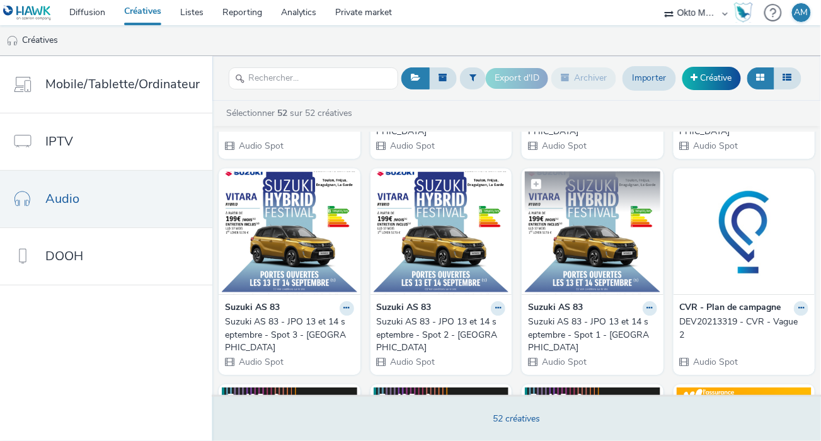
click at [596, 171] on figcaption at bounding box center [592, 191] width 135 height 40
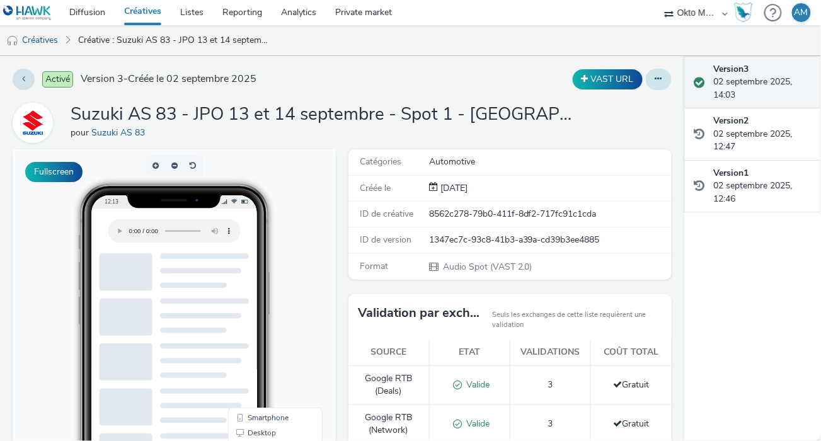
click at [646, 81] on button at bounding box center [659, 79] width 26 height 21
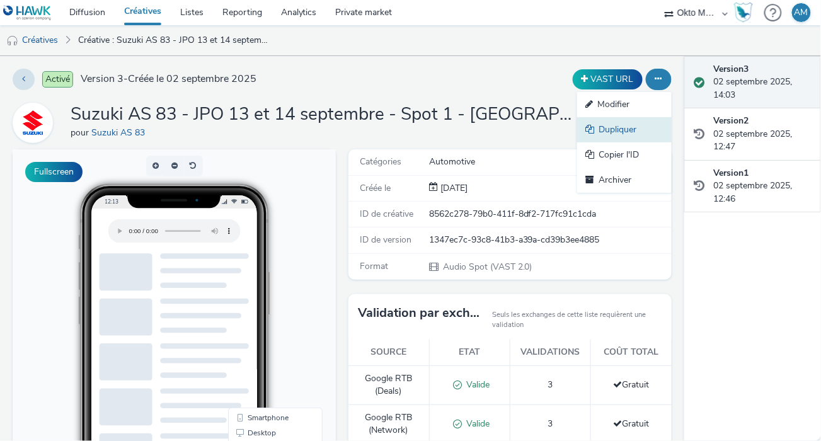
click at [616, 131] on link "Dupliquer" at bounding box center [624, 129] width 95 height 25
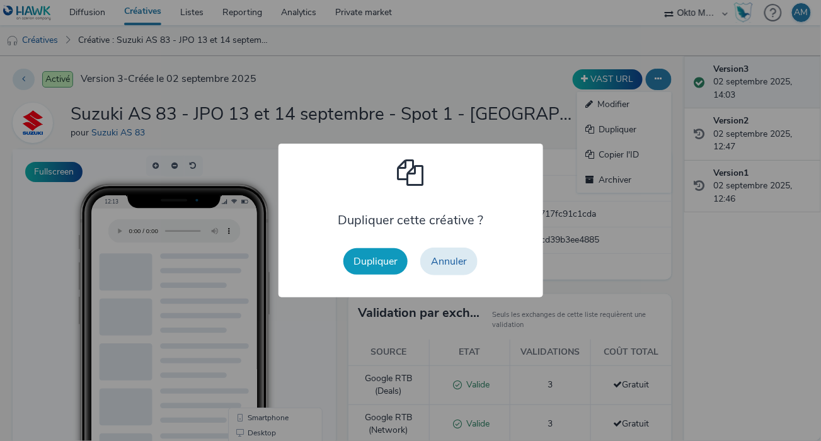
click at [382, 263] on button "Dupliquer" at bounding box center [375, 261] width 64 height 26
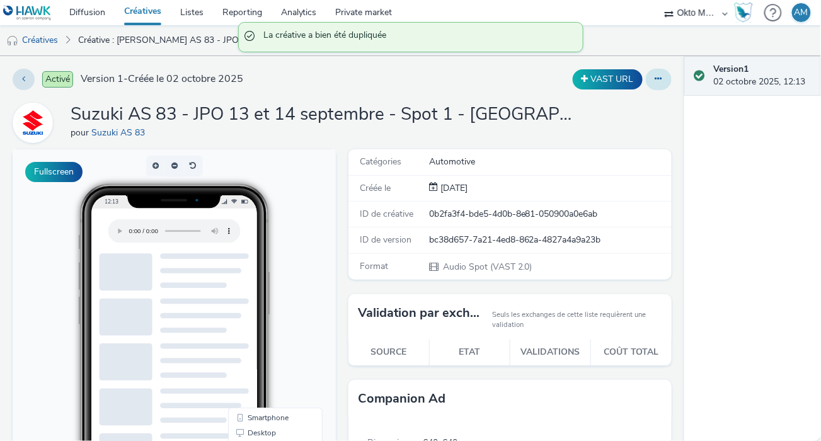
click at [655, 80] on icon at bounding box center [658, 78] width 7 height 9
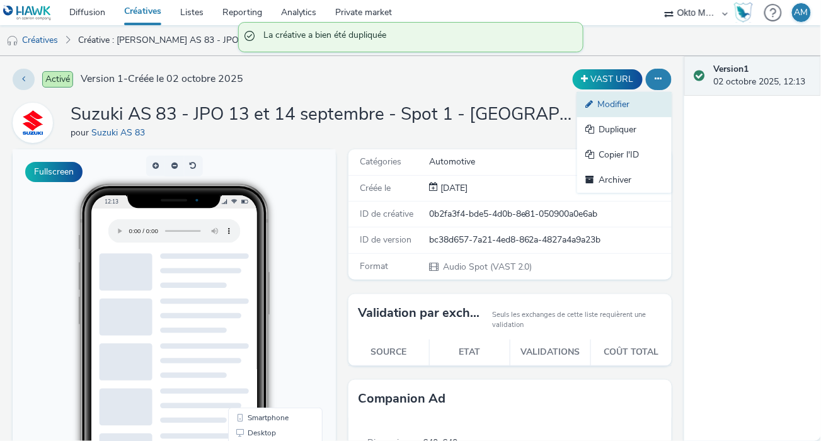
click at [611, 105] on link "Modifier" at bounding box center [624, 104] width 95 height 25
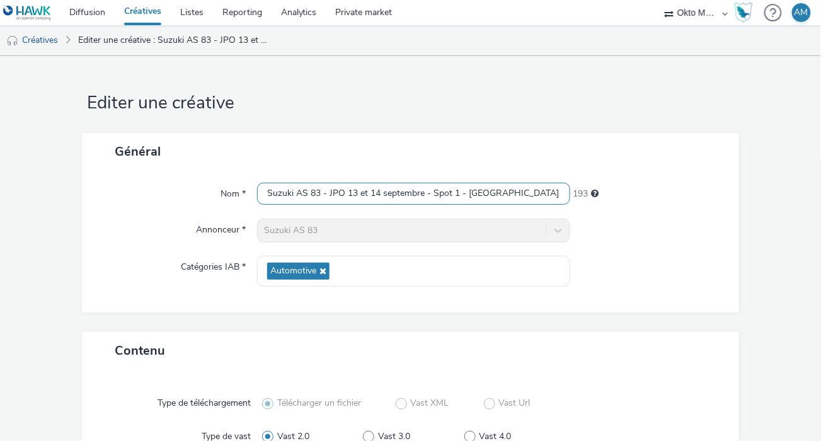
click at [456, 190] on input "Suzuki AS 83 - JPO 13 et 14 septembre - Spot 1 - [GEOGRAPHIC_DATA] (copy)" at bounding box center [413, 194] width 313 height 22
click at [464, 190] on input "Suzuki AS 83 - JPO 13 et 14 septembre - Spot 1 - [GEOGRAPHIC_DATA] (copy)" at bounding box center [413, 194] width 313 height 22
drag, startPoint x: 530, startPoint y: 193, endPoint x: 495, endPoint y: 188, distance: 35.6
click at [493, 192] on input "Suzuki AS 83 - JPO 13 et 14 septembre - Spot 1 - [GEOGRAPHIC_DATA] (copy)" at bounding box center [413, 194] width 313 height 22
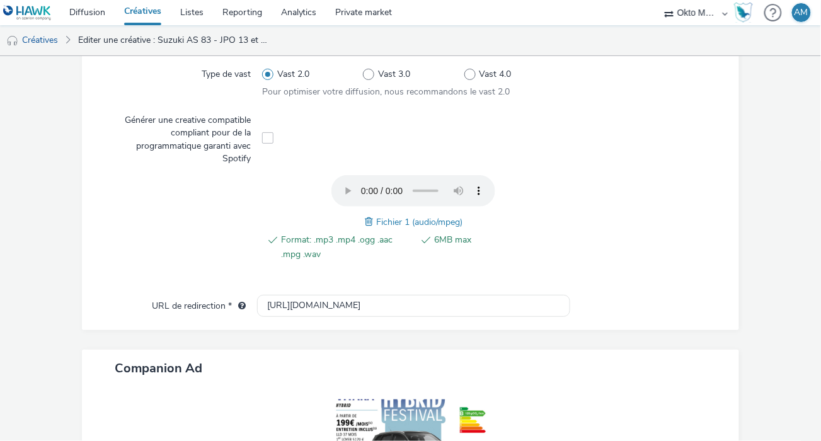
scroll to position [548, 0]
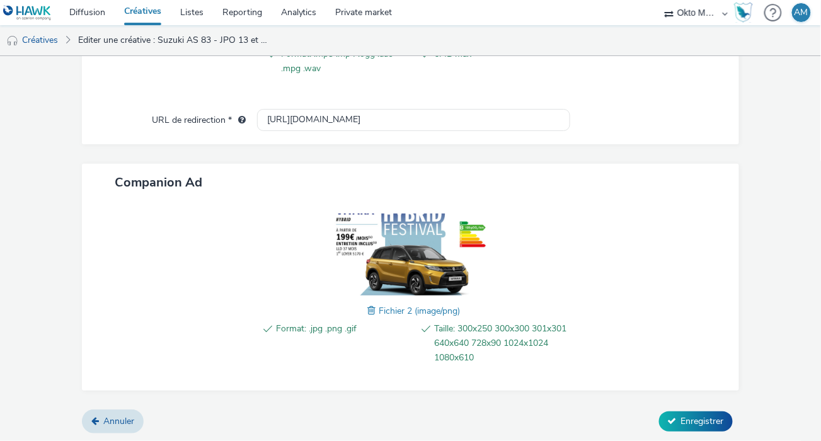
type input "Suzuki AS 83 - JPO 13 et 14 septembre - Spot 1 - [GEOGRAPHIC_DATA]"
drag, startPoint x: 374, startPoint y: 275, endPoint x: 372, endPoint y: 282, distance: 7.8
click at [374, 275] on img at bounding box center [413, 255] width 164 height 82
click at [379, 309] on span "Fichier 2 (image/png)" at bounding box center [419, 311] width 81 height 12
click at [367, 308] on span at bounding box center [372, 311] width 11 height 14
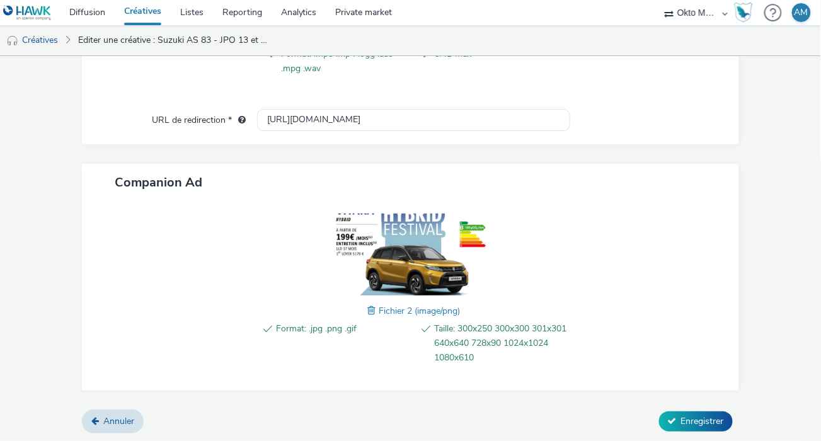
scroll to position [529, 0]
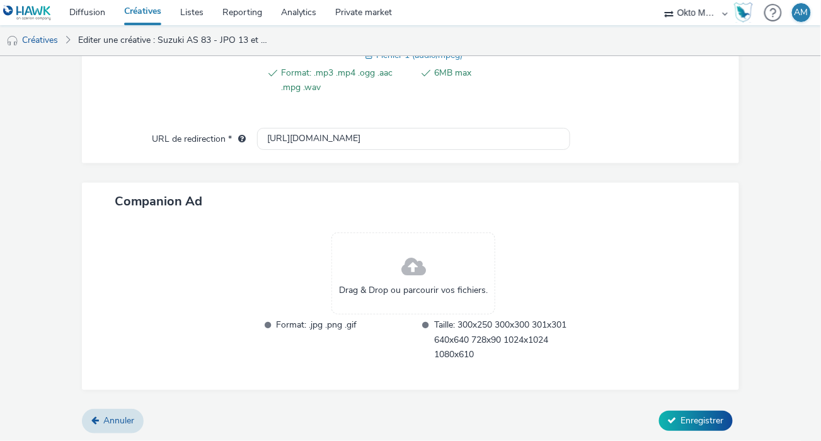
click at [401, 270] on span at bounding box center [413, 267] width 25 height 33
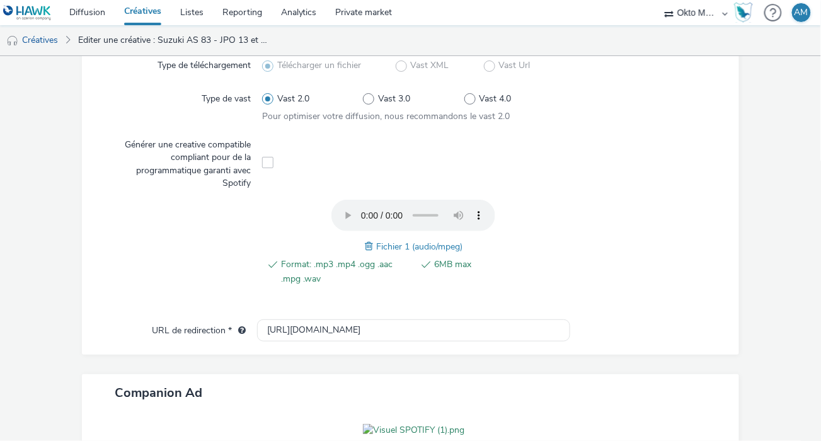
scroll to position [337, 0]
click at [367, 247] on span at bounding box center [370, 248] width 11 height 14
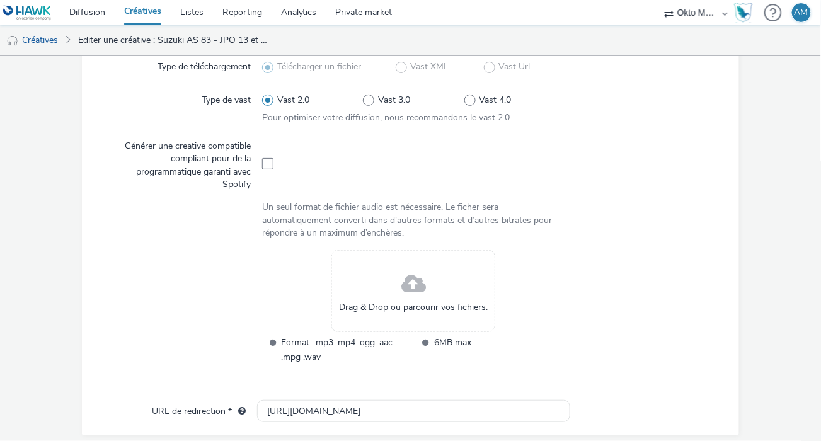
click at [395, 293] on div "Drag & Drop ou parcourir vos fichiers." at bounding box center [413, 291] width 164 height 82
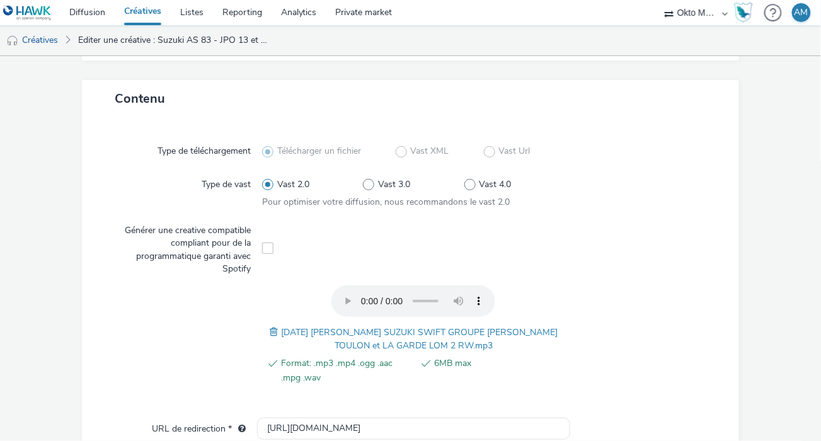
scroll to position [561, 0]
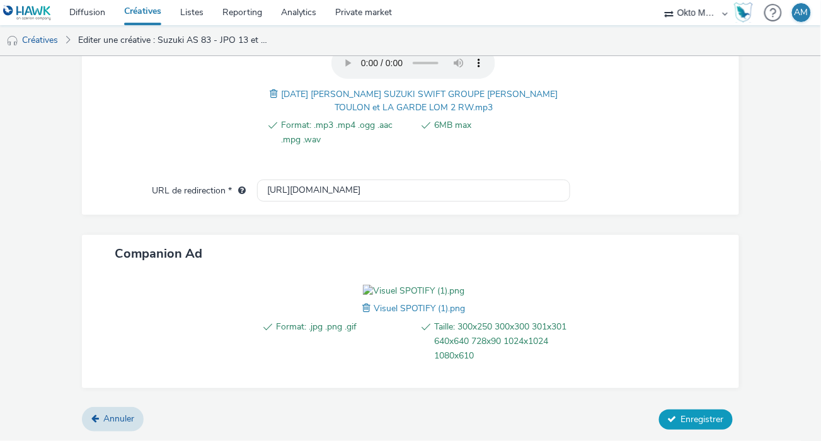
click at [701, 420] on span "Enregistrer" at bounding box center [702, 419] width 43 height 12
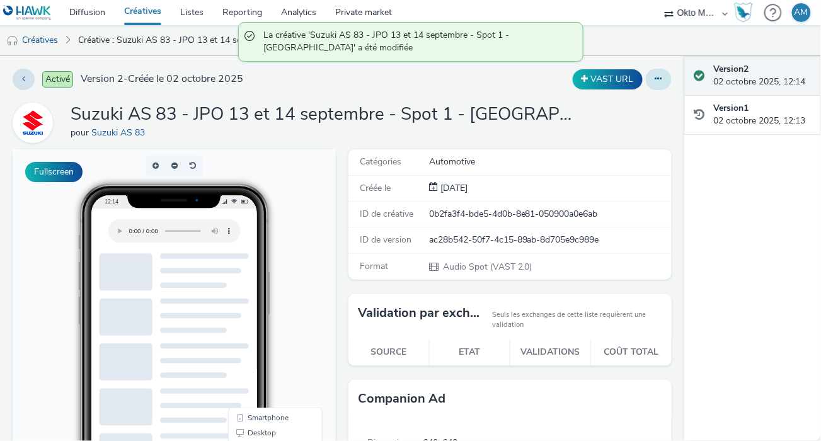
click at [655, 76] on icon at bounding box center [658, 78] width 7 height 9
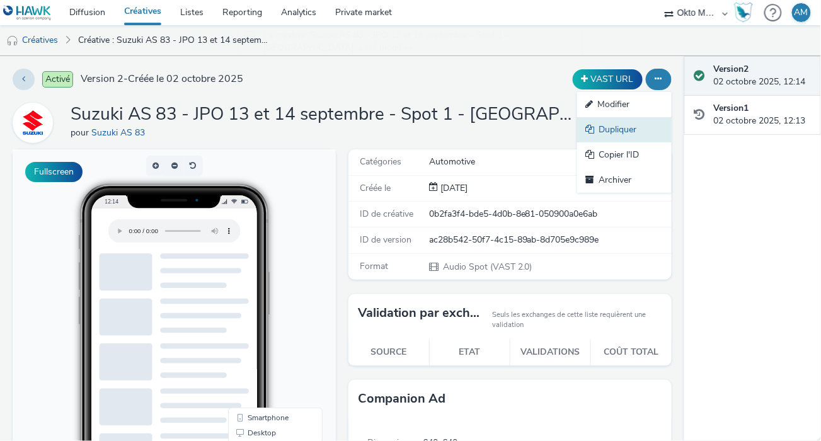
click at [592, 133] on link "Dupliquer" at bounding box center [624, 129] width 95 height 25
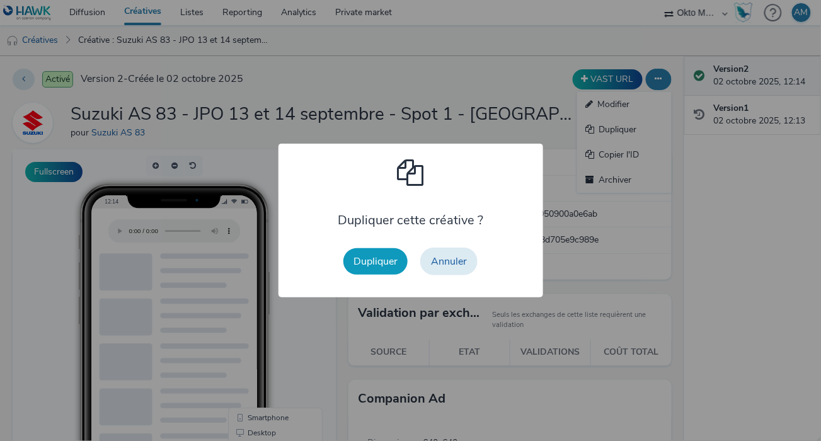
click at [361, 262] on button "Dupliquer" at bounding box center [375, 261] width 64 height 26
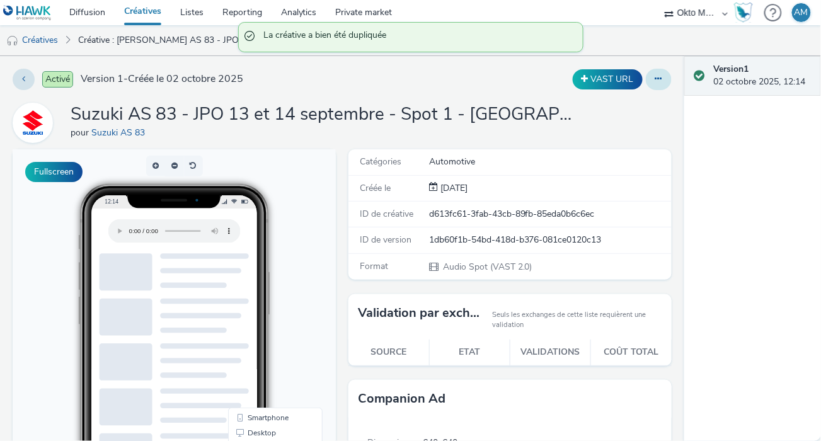
click at [647, 79] on button at bounding box center [659, 79] width 26 height 21
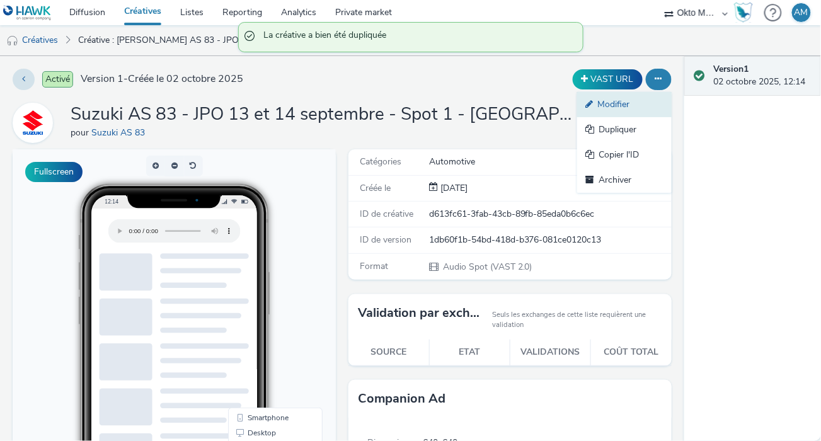
click at [621, 103] on link "Modifier" at bounding box center [624, 104] width 95 height 25
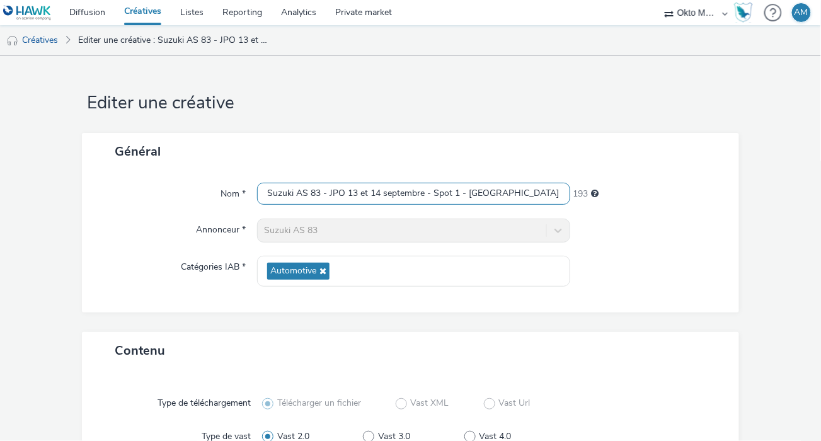
click at [452, 188] on input "Suzuki AS 83 - JPO 13 et 14 septembre - Spot 1 - [GEOGRAPHIC_DATA] (copy)" at bounding box center [413, 194] width 313 height 22
click at [453, 190] on input "Suzuki AS 83 - JPO 13 et 14 septembre - Spot 1 - [GEOGRAPHIC_DATA] (copy)" at bounding box center [413, 194] width 313 height 22
drag, startPoint x: 530, startPoint y: 191, endPoint x: 494, endPoint y: 195, distance: 36.1
click at [494, 195] on input "Suzuki AS 83 - JPO 13 et 14 septembre - Spot 2 - [GEOGRAPHIC_DATA] (copy)" at bounding box center [413, 194] width 313 height 22
drag, startPoint x: 326, startPoint y: 192, endPoint x: 420, endPoint y: 192, distance: 94.5
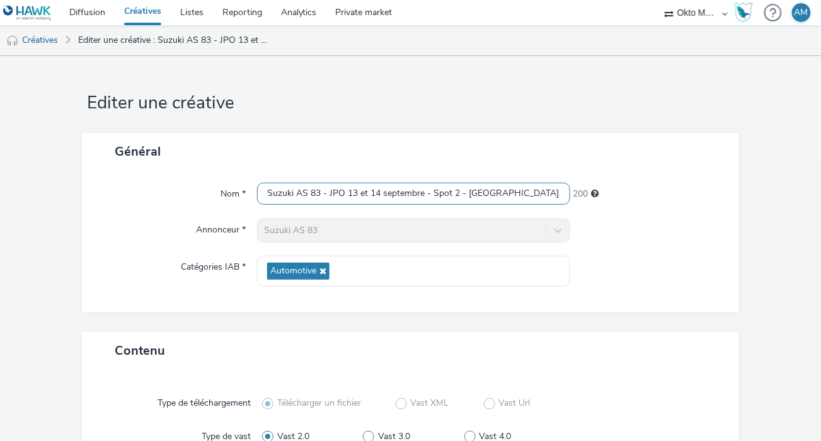
click at [420, 192] on input "Suzuki AS 83 - JPO 13 et 14 septembre - Spot 2 - [GEOGRAPHIC_DATA]" at bounding box center [413, 194] width 313 height 22
click at [326, 193] on input "Suzuki AS 83 - Octobre - Spot 2 - [GEOGRAPHIC_DATA]" at bounding box center [413, 194] width 313 height 22
type input "Suzuki AS 83 - JPO Octobre - Spot 2 - [GEOGRAPHIC_DATA]"
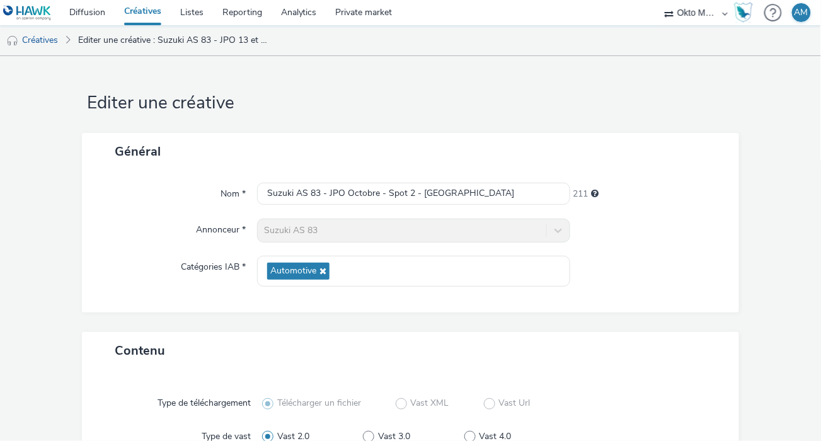
click at [703, 258] on div at bounding box center [648, 271] width 156 height 31
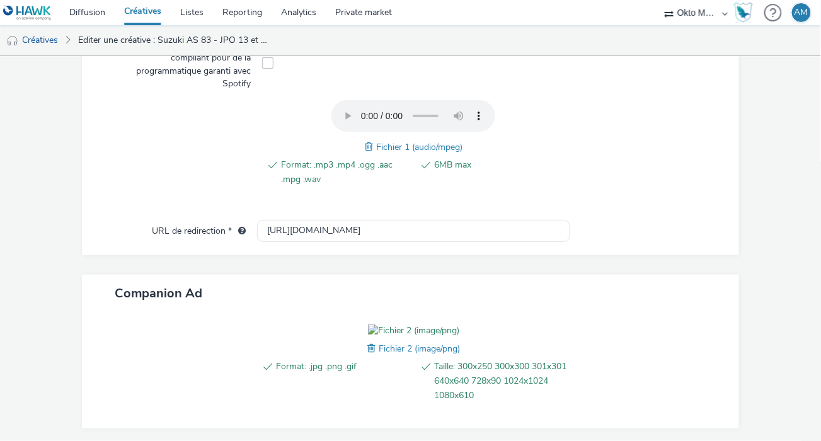
scroll to position [437, 0]
click at [362, 145] on div "Format: .mp3 .mp4 .ogg .aac .mpg .wav 6MB max Fichier 1 (audio/mpeg)" at bounding box center [413, 149] width 302 height 99
click at [365, 145] on span at bounding box center [370, 147] width 11 height 14
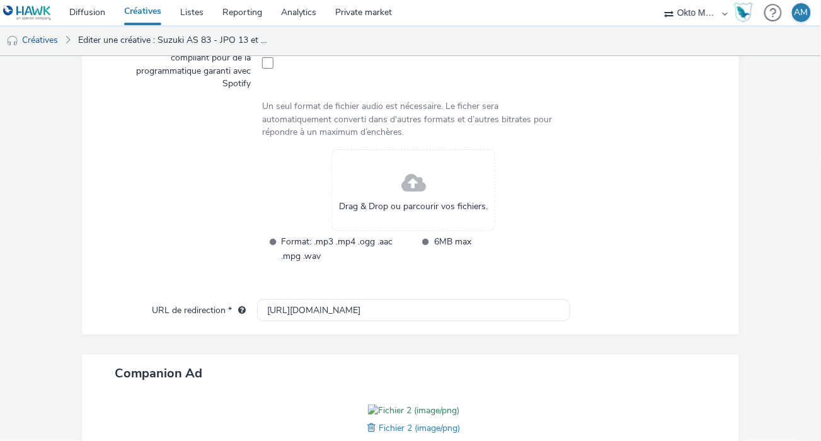
click at [377, 183] on div "Drag & Drop ou parcourir vos fichiers." at bounding box center [413, 190] width 164 height 82
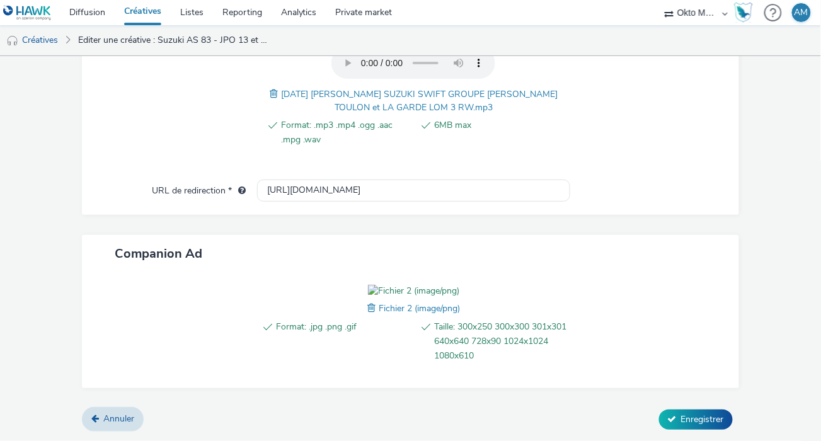
scroll to position [561, 0]
click at [702, 419] on span "Enregistrer" at bounding box center [702, 419] width 43 height 12
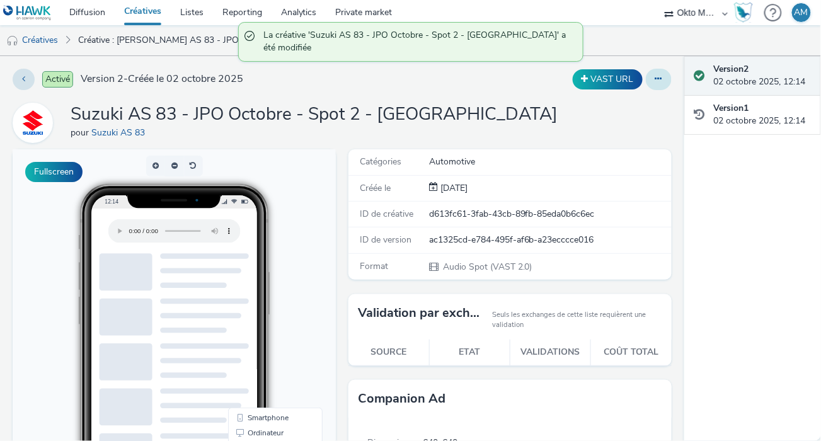
click at [655, 79] on icon at bounding box center [658, 78] width 7 height 9
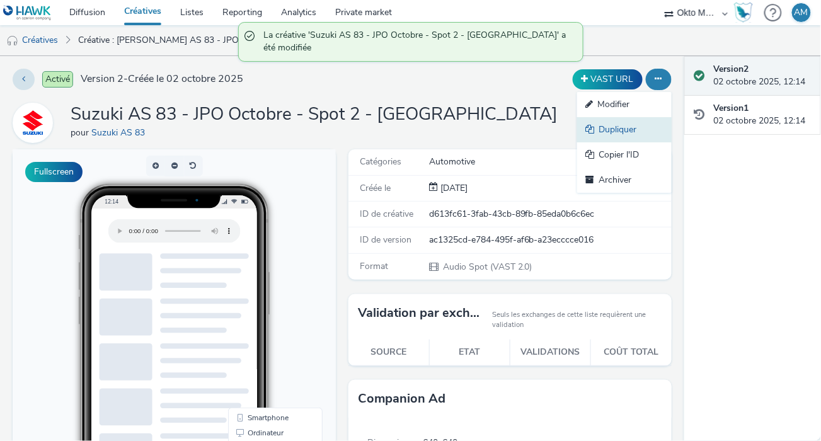
click at [601, 133] on link "Dupliquer" at bounding box center [624, 129] width 95 height 25
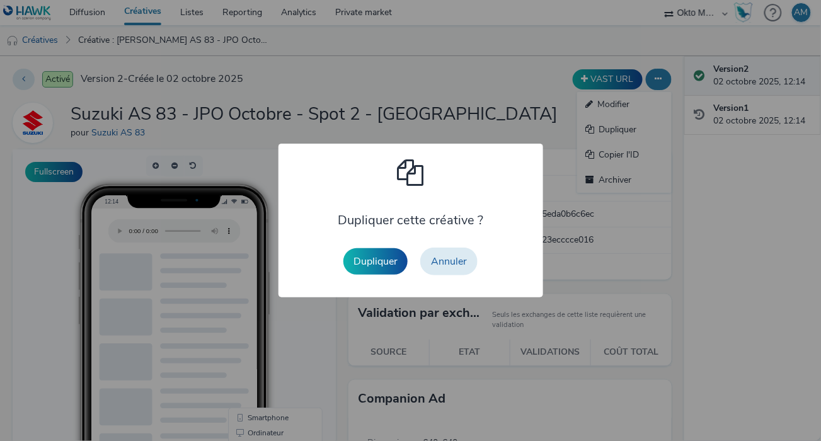
click at [376, 265] on button "Dupliquer" at bounding box center [375, 261] width 64 height 26
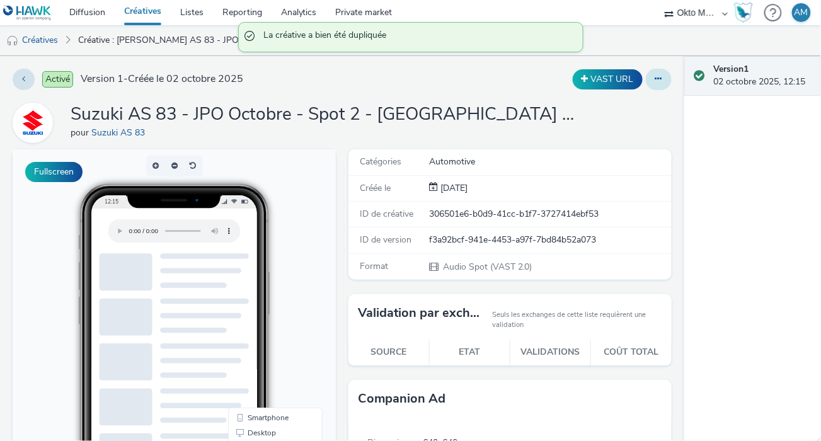
click at [655, 81] on icon at bounding box center [658, 78] width 7 height 9
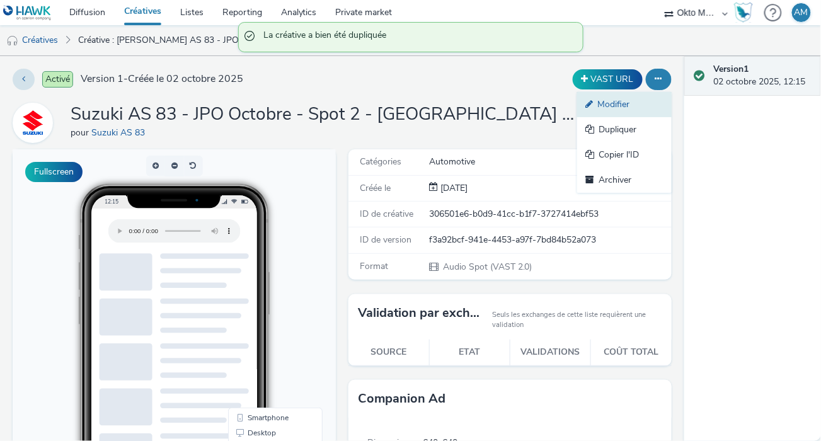
click at [648, 103] on link "Modifier" at bounding box center [624, 104] width 95 height 25
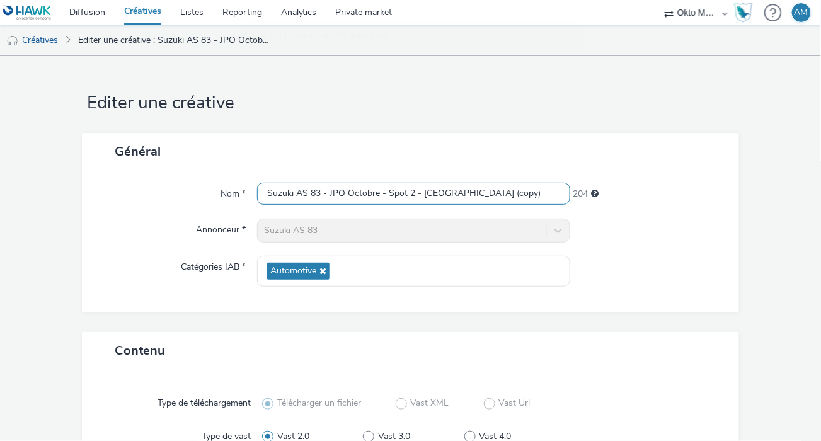
click at [408, 191] on input "Suzuki AS 83 - JPO Octobre - Spot 2 - [GEOGRAPHIC_DATA] (copy)" at bounding box center [413, 194] width 313 height 22
click at [448, 193] on input "Suzuki AS 83 - JPO Octobre - Spot 3 - [GEOGRAPHIC_DATA] (copy)" at bounding box center [413, 194] width 313 height 22
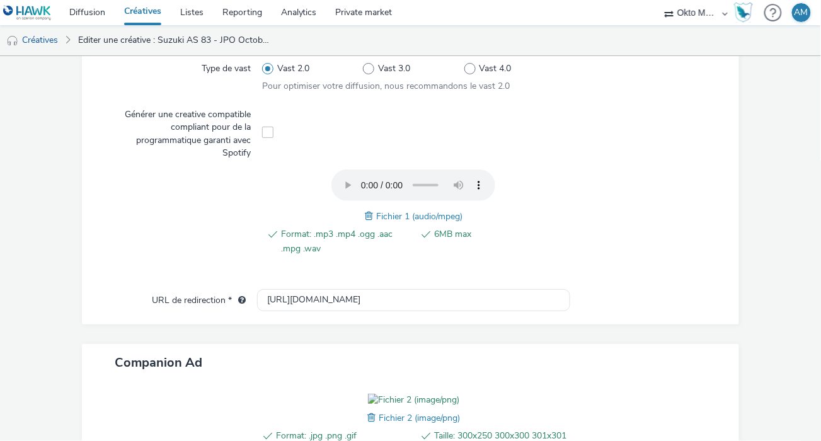
scroll to position [358, 0]
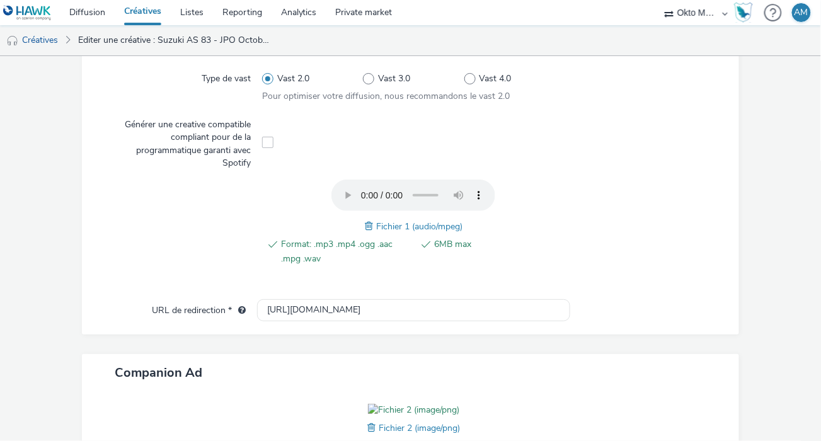
type input "Suzuki AS 83 - JPO Octobre - Spot 3 - [GEOGRAPHIC_DATA]"
click at [365, 225] on span at bounding box center [370, 226] width 11 height 14
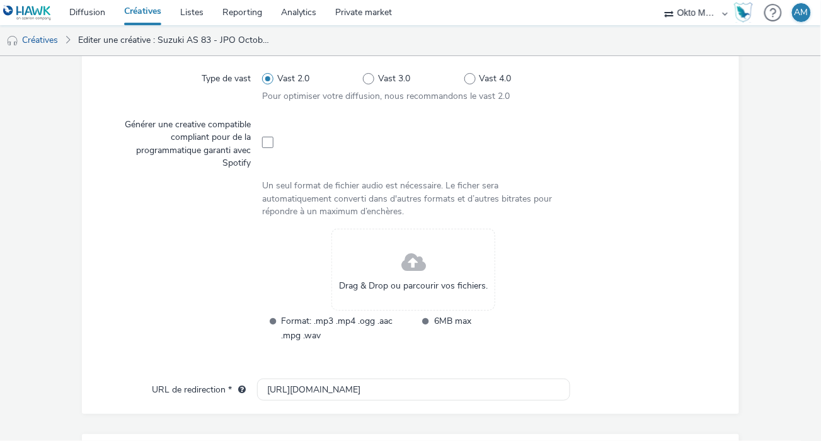
click at [371, 256] on div "Drag & Drop ou parcourir vos fichiers." at bounding box center [413, 270] width 164 height 82
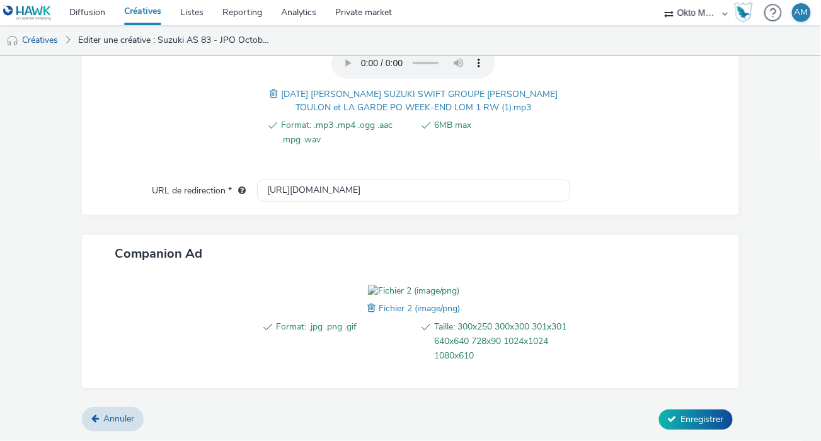
scroll to position [561, 0]
click at [707, 415] on span "Enregistrer" at bounding box center [702, 419] width 43 height 12
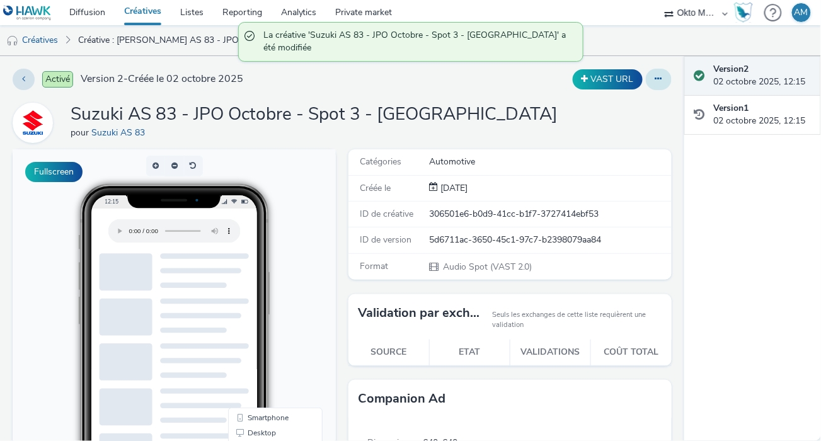
click at [656, 78] on button at bounding box center [659, 79] width 26 height 21
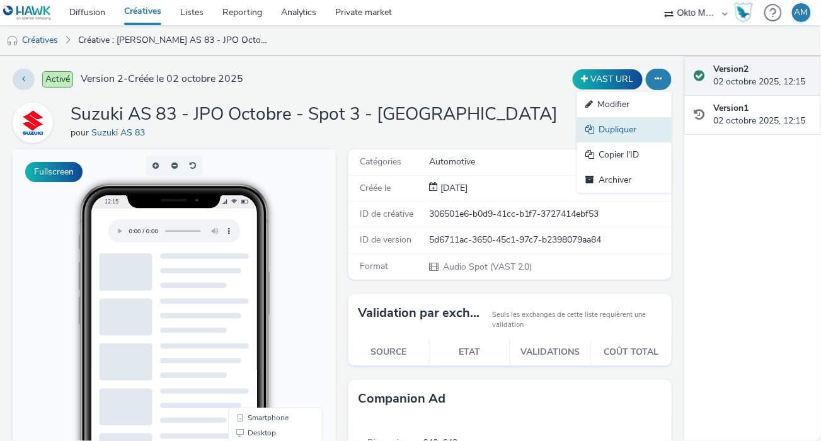
click at [606, 130] on link "Dupliquer" at bounding box center [624, 129] width 95 height 25
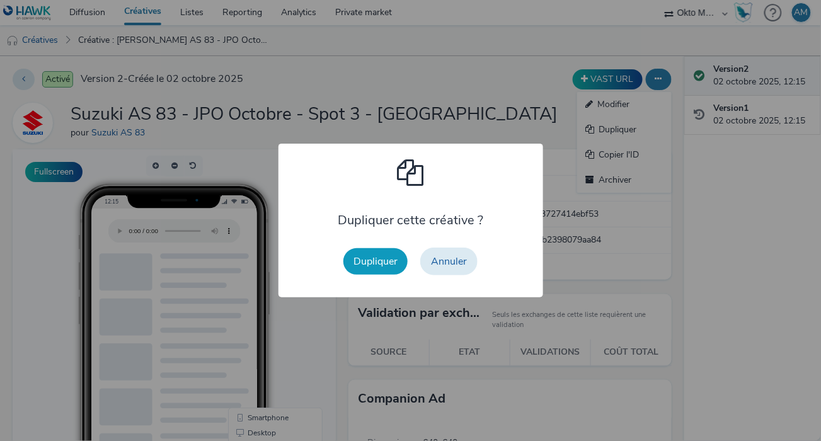
click at [369, 262] on button "Dupliquer" at bounding box center [375, 261] width 64 height 26
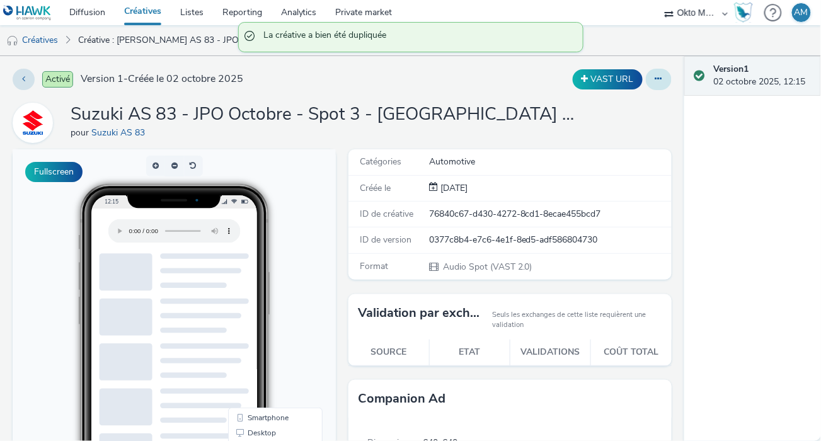
click at [646, 82] on button at bounding box center [659, 79] width 26 height 21
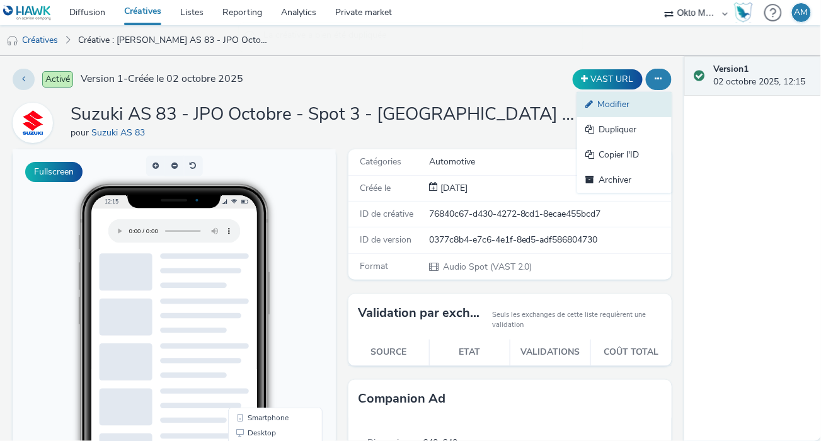
click at [601, 101] on link "Modifier" at bounding box center [624, 104] width 95 height 25
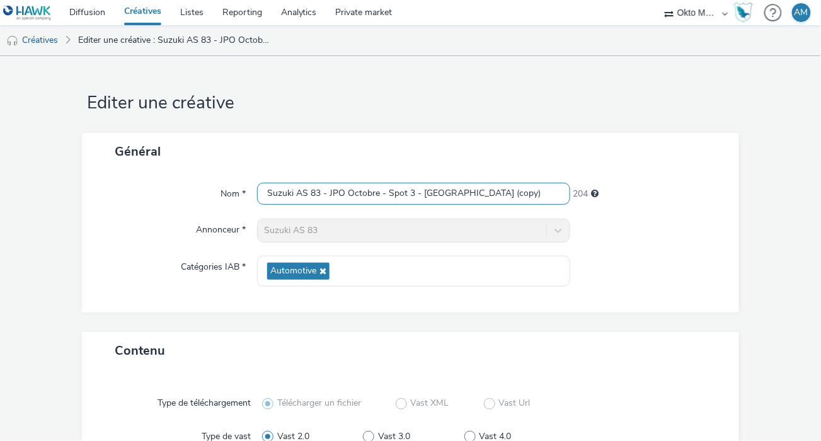
click at [408, 192] on input "Suzuki AS 83 - JPO Octobre - Spot 3 - [GEOGRAPHIC_DATA] (copy)" at bounding box center [413, 194] width 313 height 22
drag, startPoint x: 475, startPoint y: 193, endPoint x: 449, endPoint y: 196, distance: 26.0
click at [449, 196] on input "Suzuki AS 83 - JPO Octobre - Spot 4 - [GEOGRAPHIC_DATA] (copy)" at bounding box center [413, 194] width 313 height 22
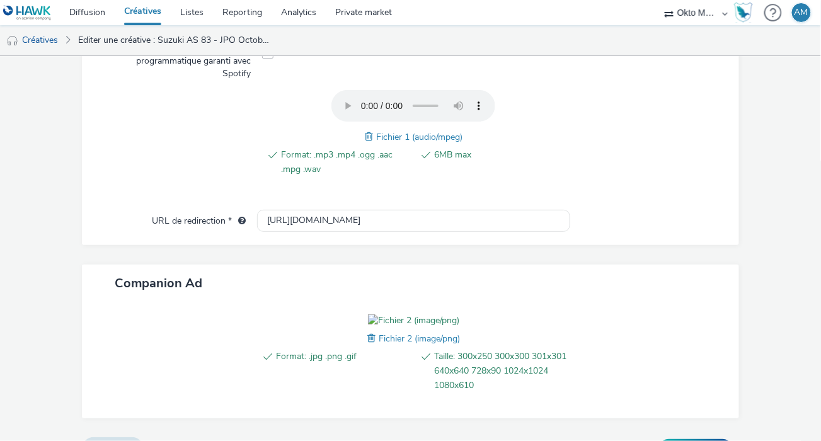
scroll to position [447, 0]
type input "Suzuki AS 83 - JPO Octobre - Spot 4 - [GEOGRAPHIC_DATA]"
click at [365, 136] on span at bounding box center [370, 137] width 11 height 14
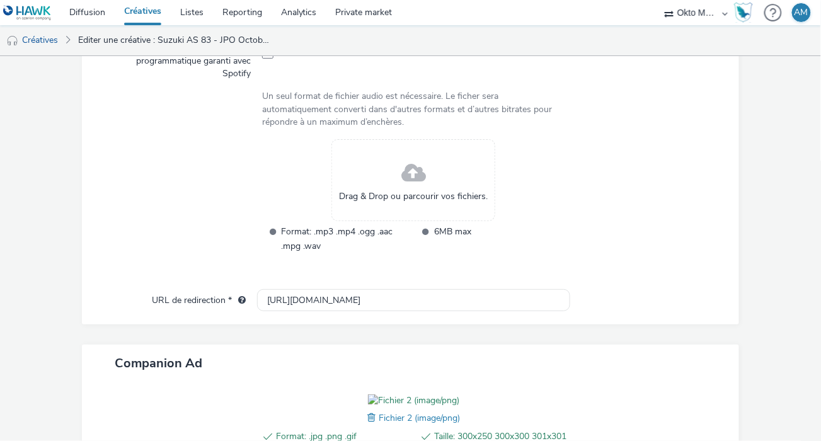
click at [375, 169] on div "Drag & Drop ou parcourir vos fichiers." at bounding box center [413, 180] width 164 height 82
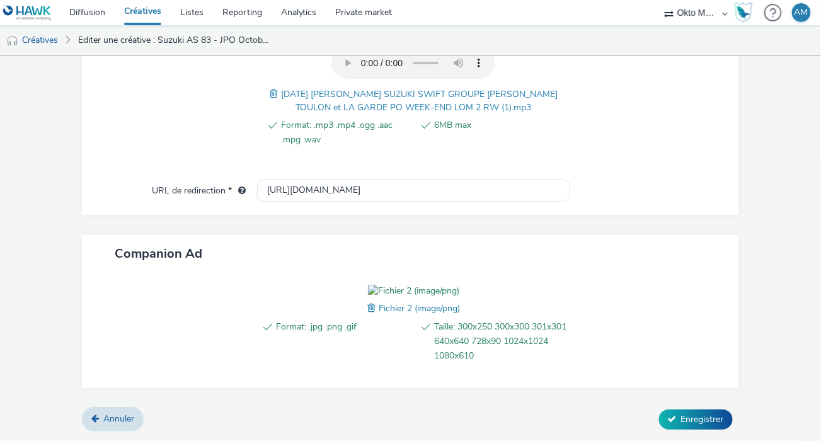
scroll to position [561, 0]
click at [703, 427] on button "Enregistrer" at bounding box center [696, 420] width 74 height 20
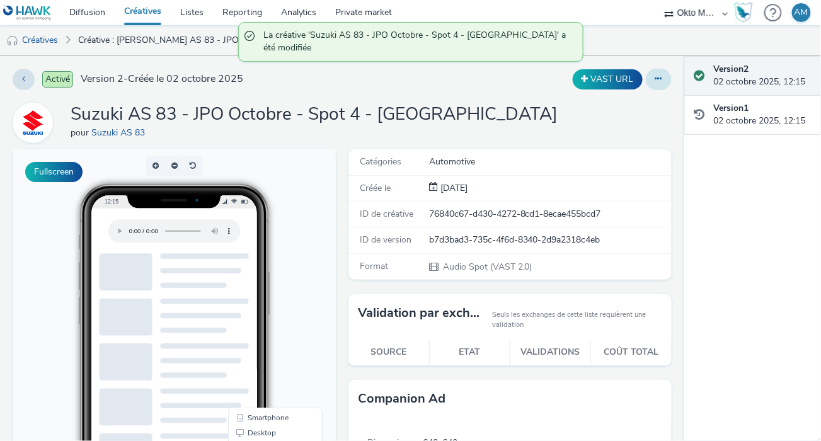
click at [655, 76] on icon at bounding box center [658, 78] width 7 height 9
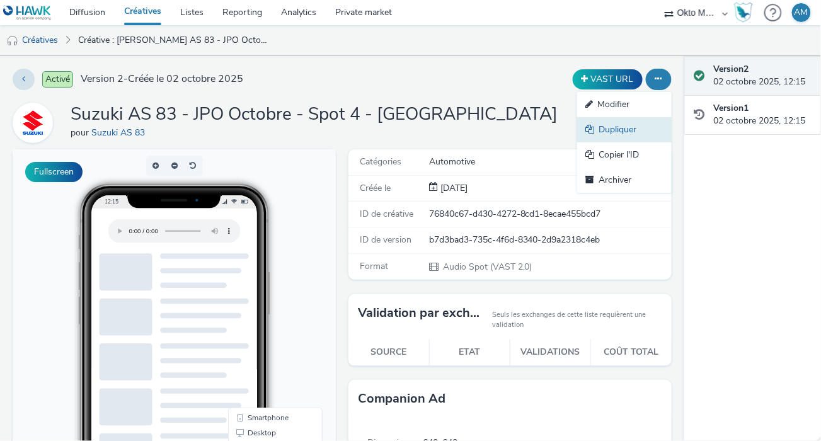
click at [609, 134] on link "Dupliquer" at bounding box center [624, 129] width 95 height 25
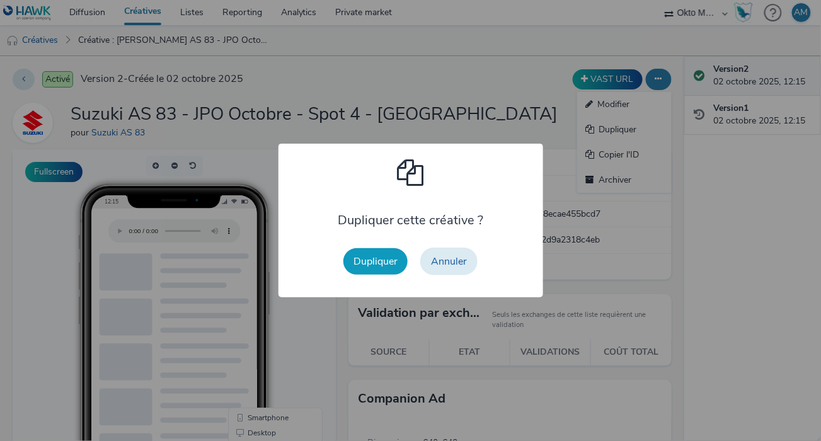
click at [385, 262] on button "Dupliquer" at bounding box center [375, 261] width 64 height 26
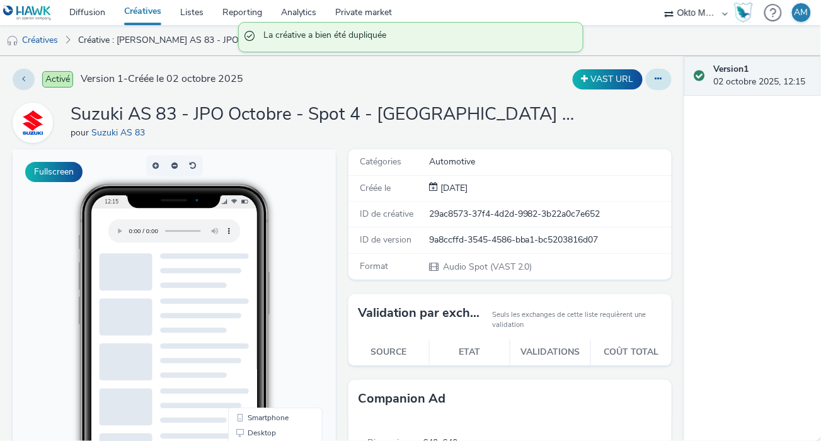
click at [650, 85] on button at bounding box center [659, 79] width 26 height 21
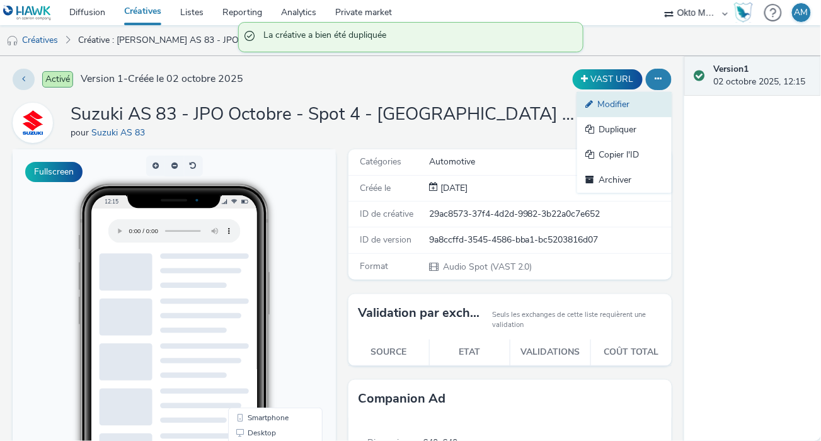
click at [615, 107] on link "Modifier" at bounding box center [624, 104] width 95 height 25
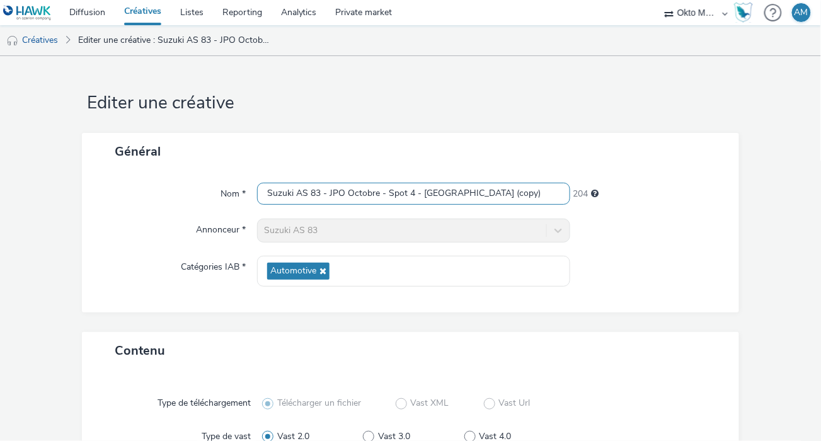
click at [410, 193] on input "Suzuki AS 83 - JPO Octobre - Spot 4 - [GEOGRAPHIC_DATA] (copy)" at bounding box center [413, 194] width 313 height 22
drag, startPoint x: 500, startPoint y: 190, endPoint x: 447, endPoint y: 193, distance: 52.4
click at [447, 192] on input "Suzuki AS 83 - JPO Octobre - Spot 5 - [GEOGRAPHIC_DATA] (copy)" at bounding box center [413, 194] width 313 height 22
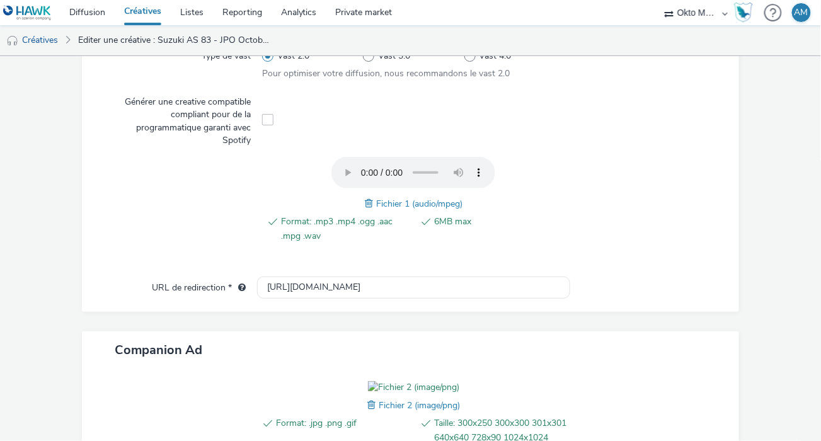
scroll to position [318, 0]
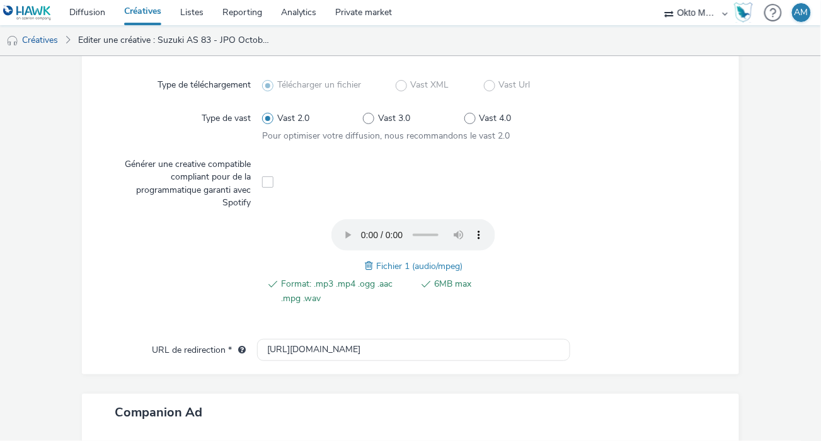
type input "Suzuki AS 83 - JPO Octobre - Spot 5 - [GEOGRAPHIC_DATA]"
click at [370, 267] on span at bounding box center [370, 266] width 11 height 14
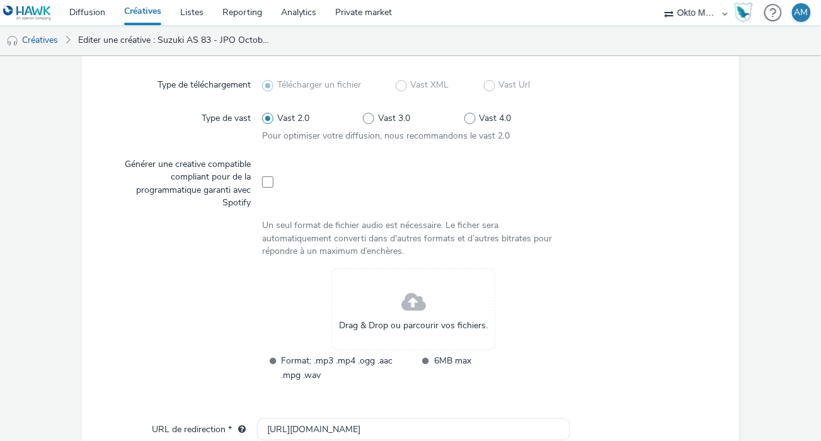
click at [382, 296] on div "Drag & Drop ou parcourir vos fichiers." at bounding box center [413, 309] width 164 height 82
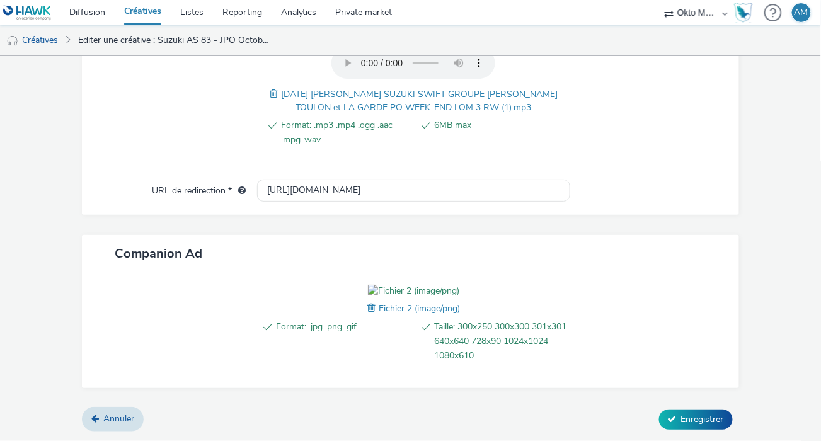
scroll to position [561, 0]
click at [704, 425] on button "Enregistrer" at bounding box center [696, 420] width 74 height 20
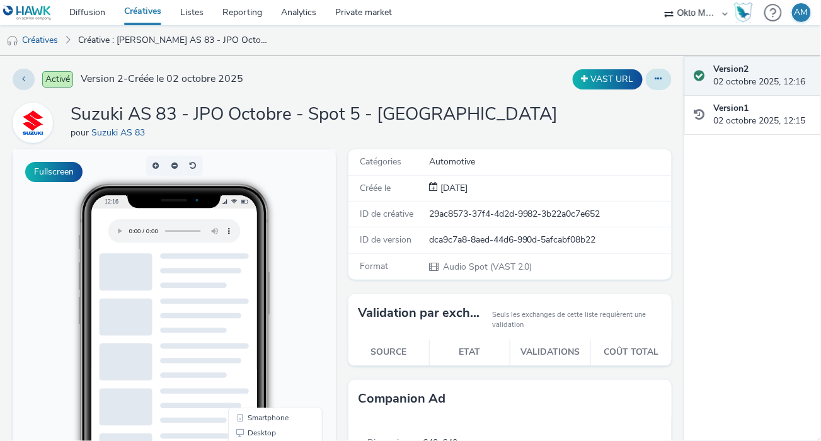
click at [655, 79] on icon at bounding box center [658, 78] width 7 height 9
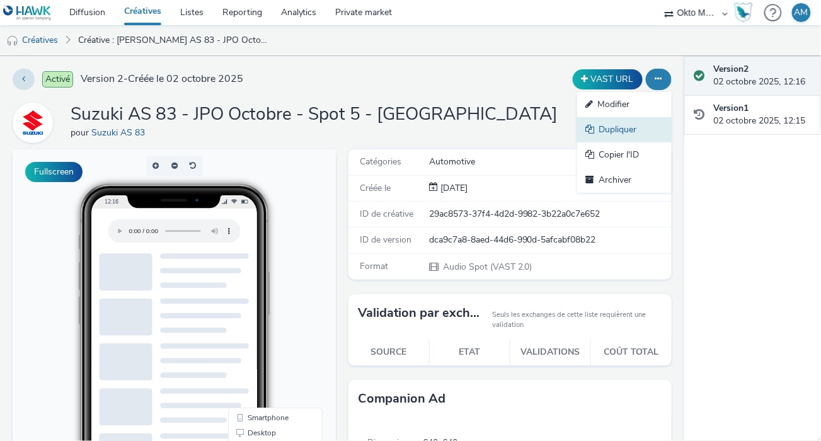
click at [599, 124] on link "Dupliquer" at bounding box center [624, 129] width 95 height 25
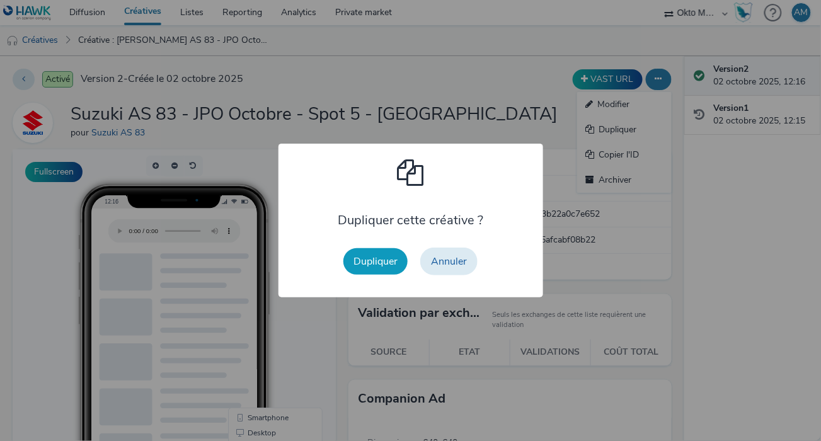
click at [380, 258] on button "Dupliquer" at bounding box center [375, 261] width 64 height 26
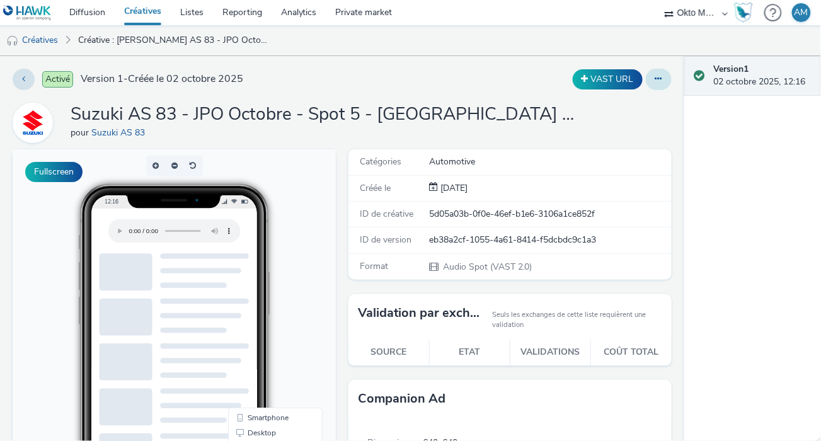
click at [656, 79] on button at bounding box center [659, 79] width 26 height 21
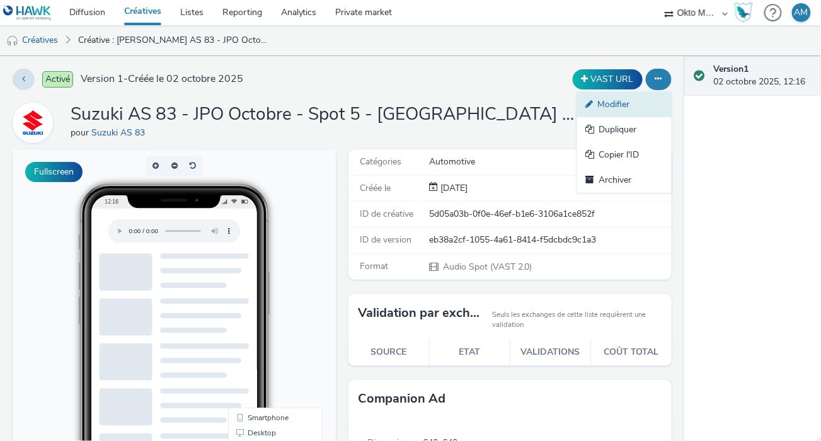
click at [599, 109] on link "Modifier" at bounding box center [624, 104] width 95 height 25
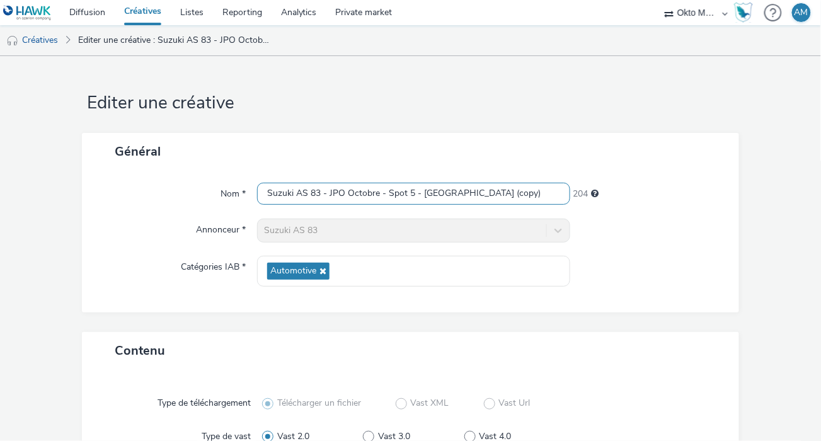
click at [409, 195] on input "Suzuki AS 83 - JPO Octobre - Spot 5 - [GEOGRAPHIC_DATA] (copy)" at bounding box center [413, 194] width 313 height 22
drag, startPoint x: 471, startPoint y: 193, endPoint x: 449, endPoint y: 192, distance: 22.1
click at [449, 192] on input "Suzuki AS 83 - JPO Octobre - Spot § - [GEOGRAPHIC_DATA] (copy)" at bounding box center [413, 194] width 313 height 22
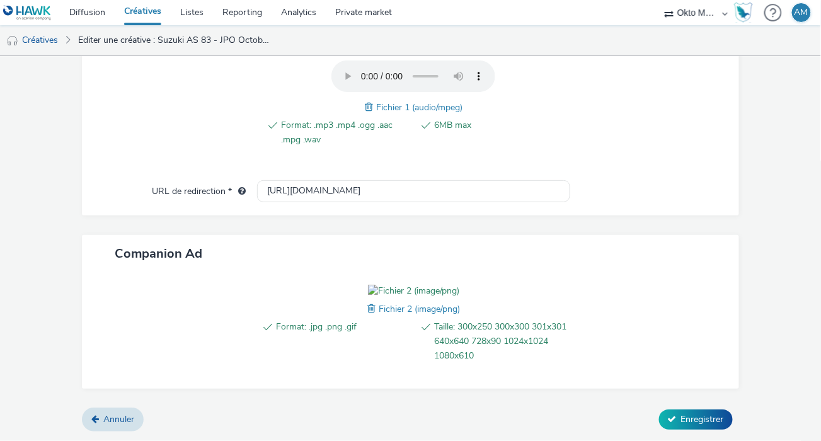
scroll to position [347, 0]
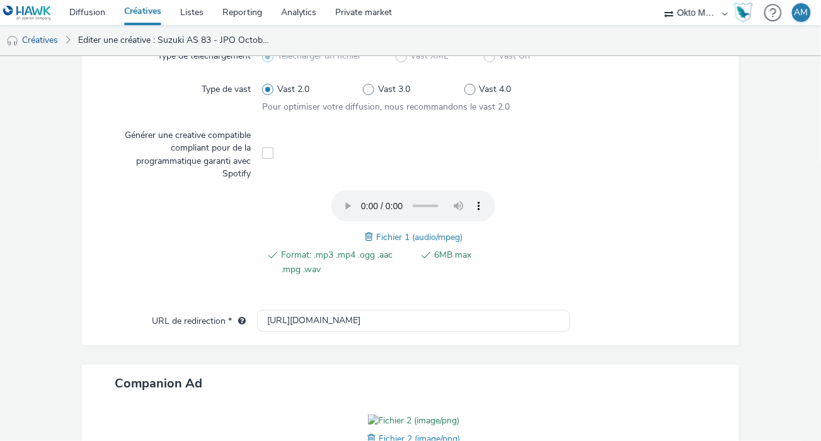
click at [367, 236] on span at bounding box center [370, 237] width 11 height 14
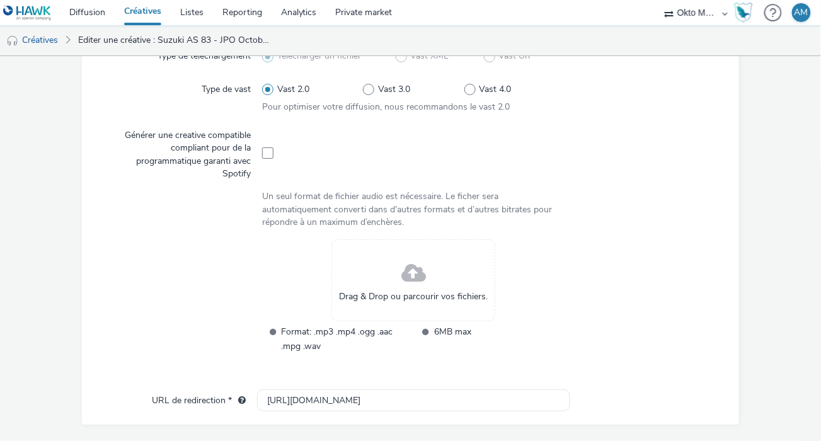
click at [386, 275] on div "Drag & Drop ou parcourir vos fichiers." at bounding box center [413, 280] width 164 height 82
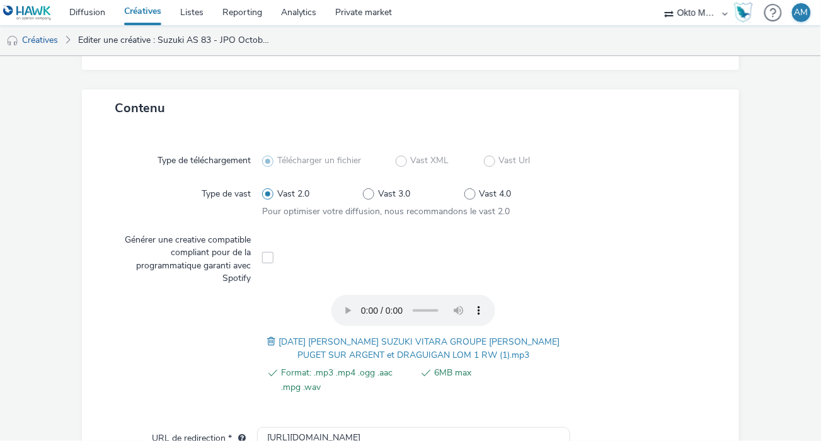
scroll to position [0, 0]
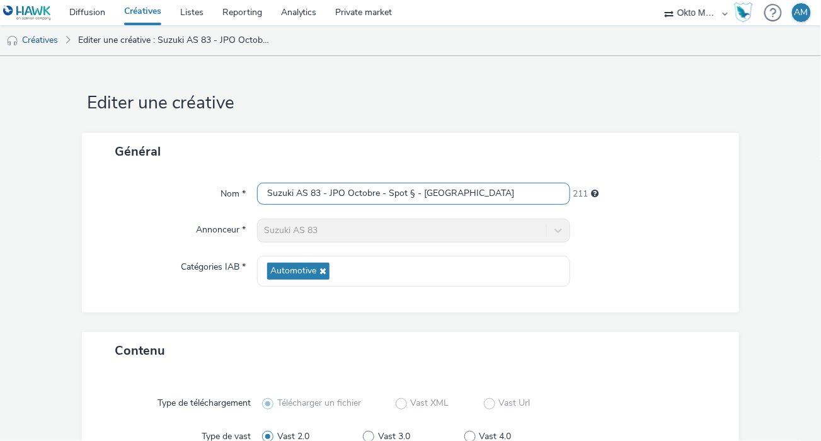
click at [412, 192] on input "Suzuki AS 83 - JPO Octobre - Spot § - [GEOGRAPHIC_DATA]" at bounding box center [413, 194] width 313 height 22
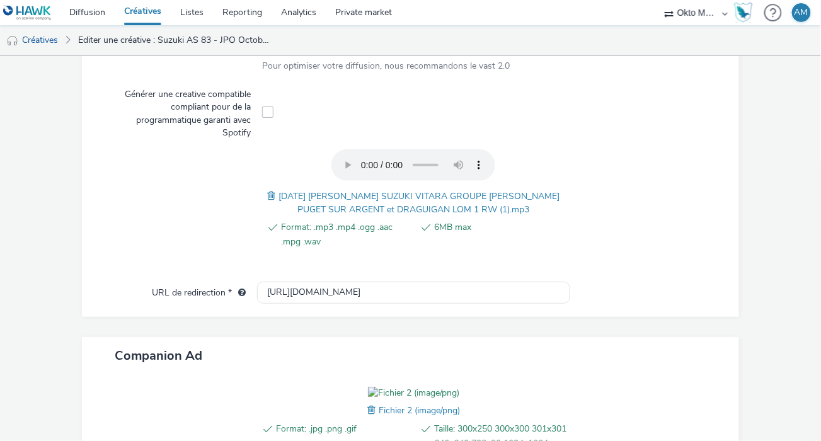
scroll to position [561, 0]
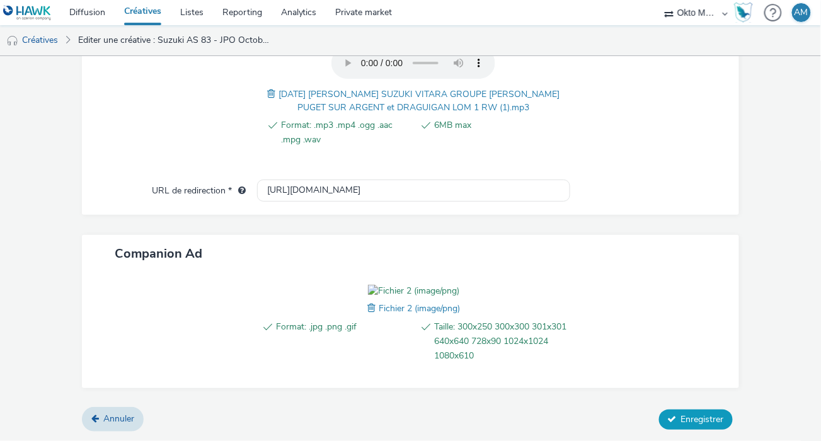
type input "Suzuki AS 83 - JPO Octobre - Spot 6 - [GEOGRAPHIC_DATA]"
click at [691, 423] on span "Enregistrer" at bounding box center [702, 419] width 43 height 12
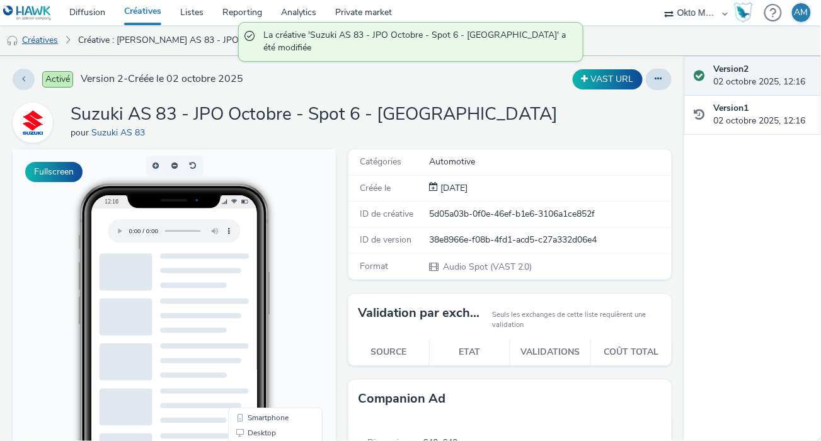
click at [32, 39] on link "Créatives" at bounding box center [32, 40] width 64 height 30
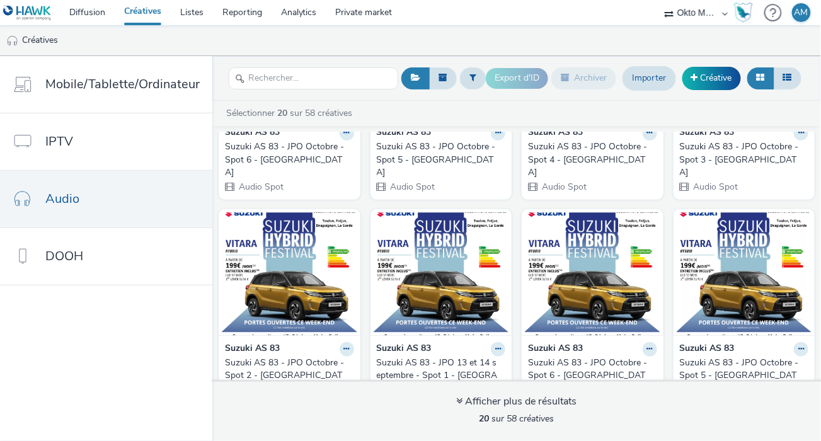
scroll to position [156, 0]
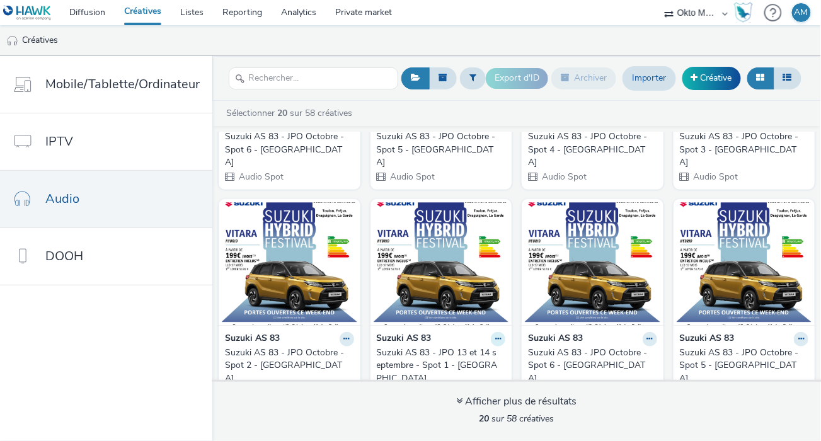
click at [495, 335] on icon at bounding box center [498, 339] width 6 height 8
click at [445, 354] on link "Modifier" at bounding box center [458, 360] width 95 height 25
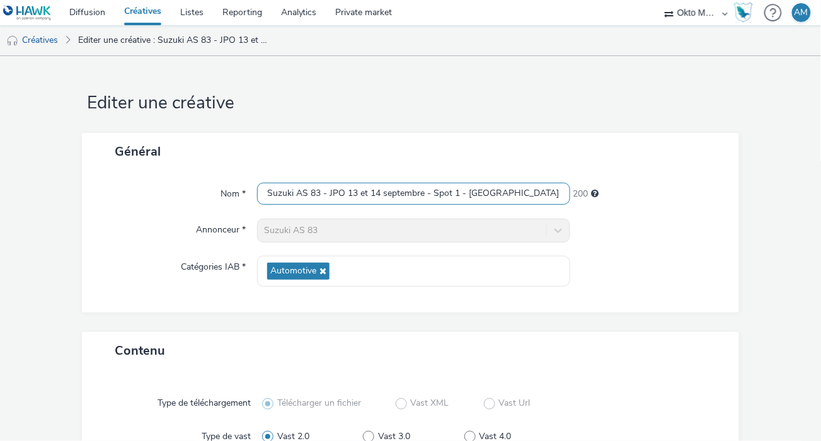
drag, startPoint x: 345, startPoint y: 192, endPoint x: 421, endPoint y: 193, distance: 76.3
click at [421, 194] on input "Suzuki AS 83 - JPO 13 et 14 septembre - Spot 1 - [GEOGRAPHIC_DATA]" at bounding box center [413, 194] width 313 height 22
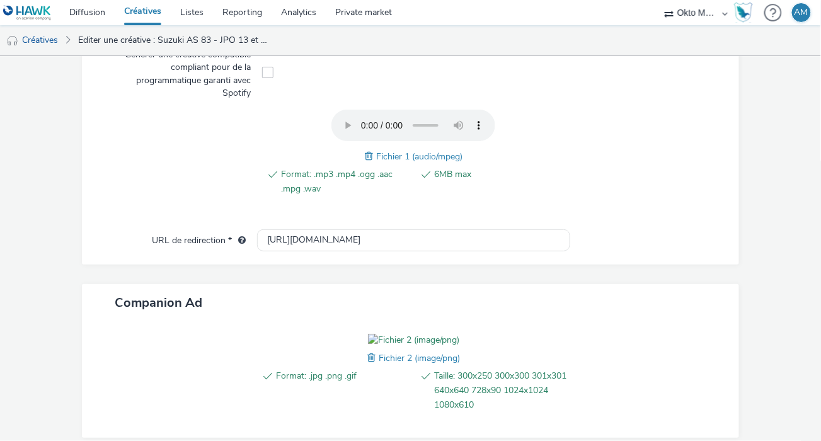
scroll to position [548, 0]
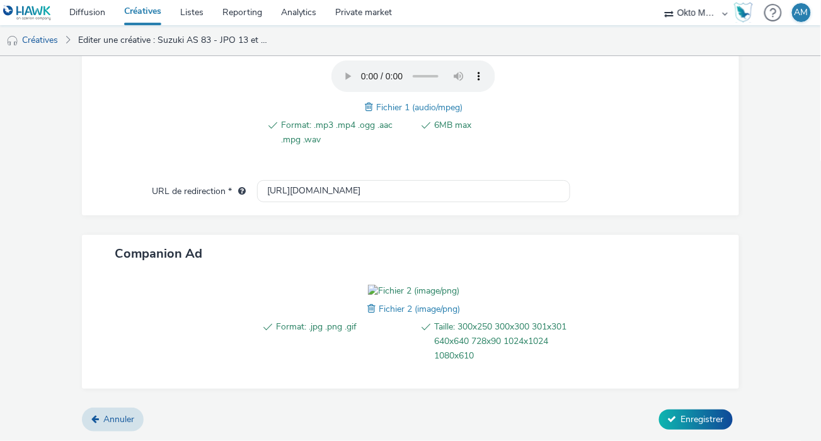
type input "Suzuki AS 83 - JPO Octobre - Spot 1 - [GEOGRAPHIC_DATA]"
click at [696, 400] on div "Contenu Type de téléchargement Télécharger un fichier Vast XML Vast Url Type de…" at bounding box center [410, 131] width 657 height 553
click at [700, 416] on span "Enregistrer" at bounding box center [702, 419] width 43 height 12
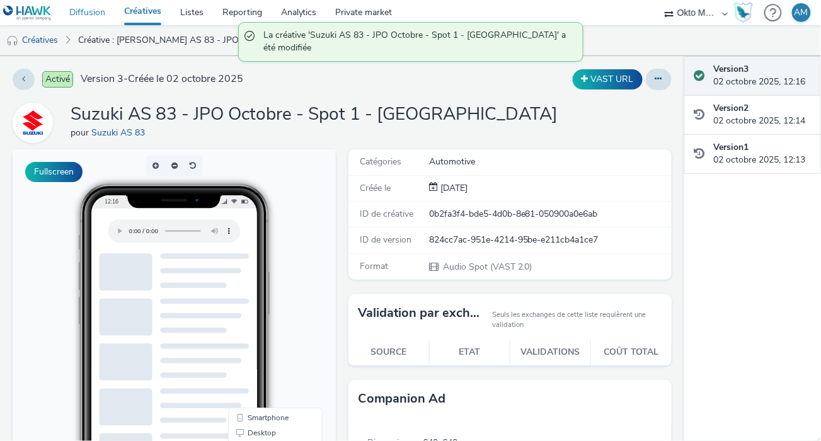
click at [87, 13] on link "Diffusion" at bounding box center [87, 12] width 55 height 25
